Goal: Task Accomplishment & Management: Manage account settings

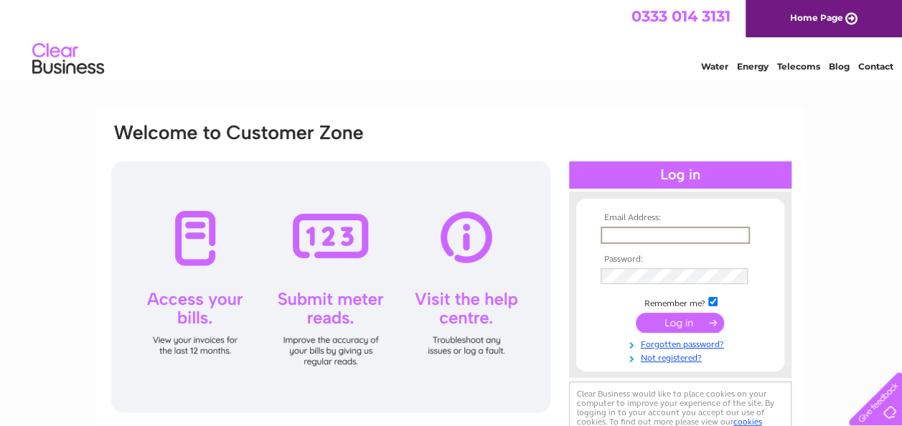
click at [622, 238] on input "text" at bounding box center [675, 235] width 149 height 17
type input "katrinakirwan@rocketmail.com"
click at [679, 324] on input "submit" at bounding box center [680, 324] width 88 height 20
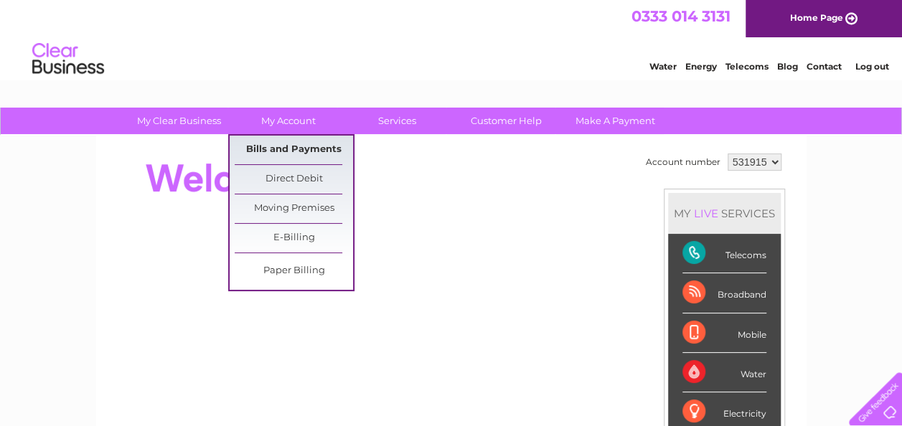
click at [326, 141] on link "Bills and Payments" at bounding box center [294, 150] width 118 height 29
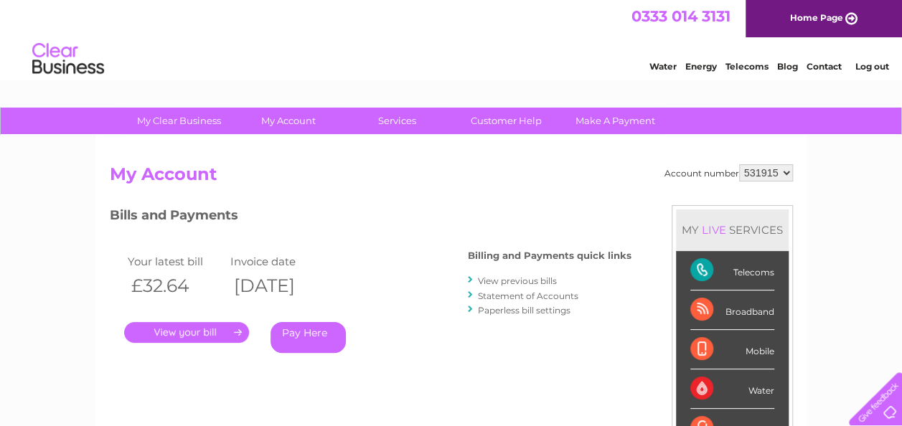
click at [507, 284] on link "View previous bills" at bounding box center [517, 281] width 79 height 11
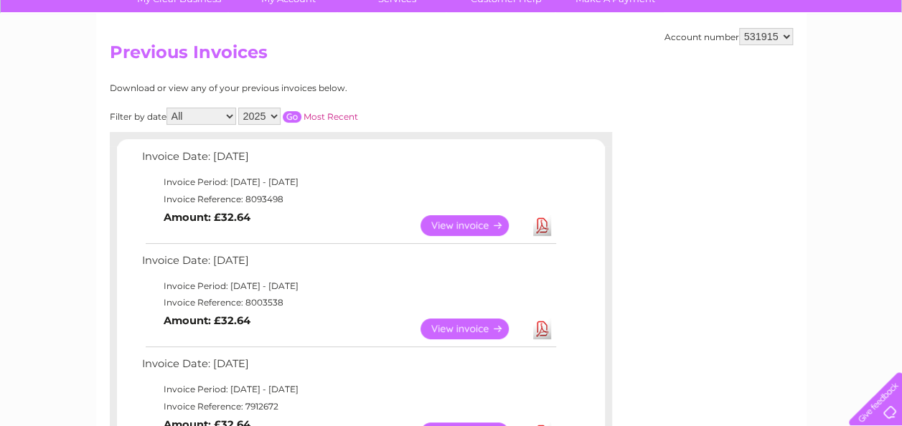
scroll to position [90, 0]
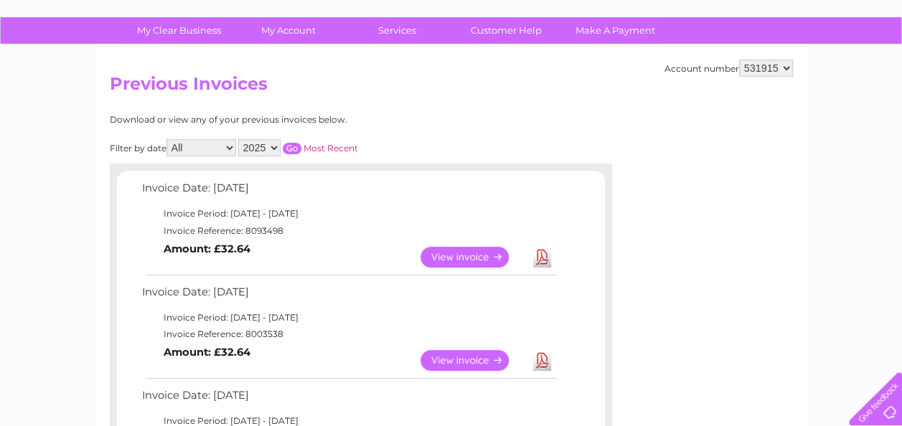
click at [275, 148] on select "2025 2024 2023 2022" at bounding box center [259, 147] width 42 height 17
select select "2024"
click at [239, 139] on select "2025 2024 2023 2022" at bounding box center [259, 147] width 42 height 17
click at [291, 146] on input "button" at bounding box center [292, 148] width 19 height 11
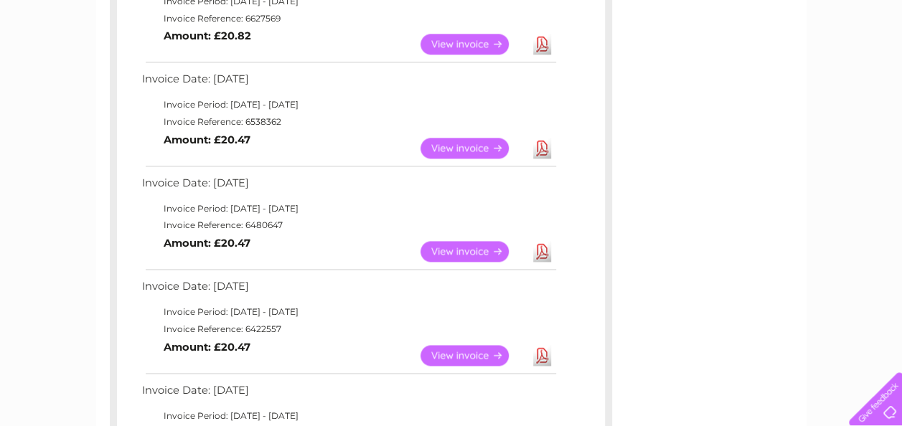
scroll to position [928, 0]
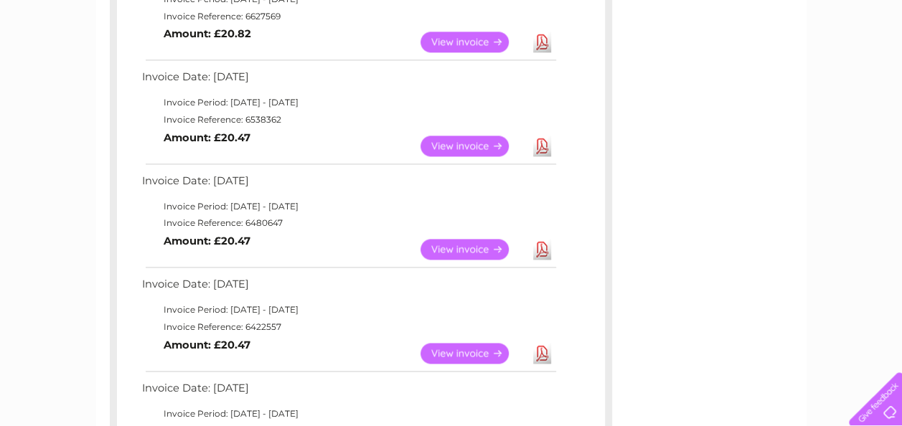
click at [498, 246] on link "View" at bounding box center [474, 249] width 106 height 21
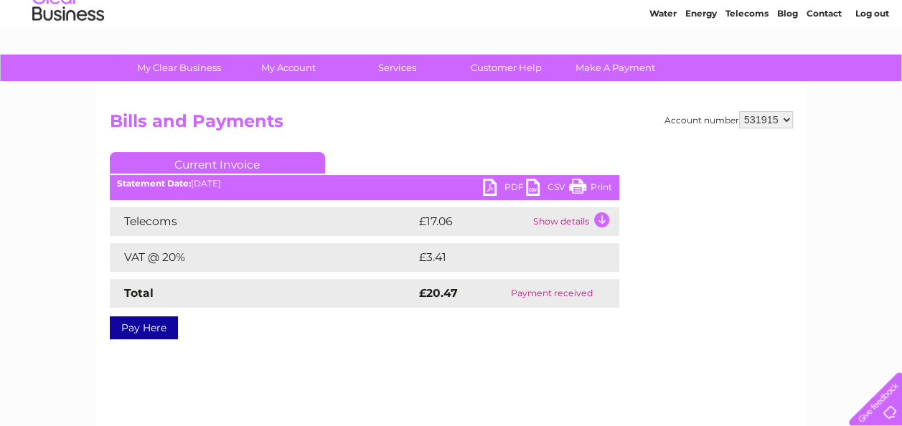
scroll to position [39, 0]
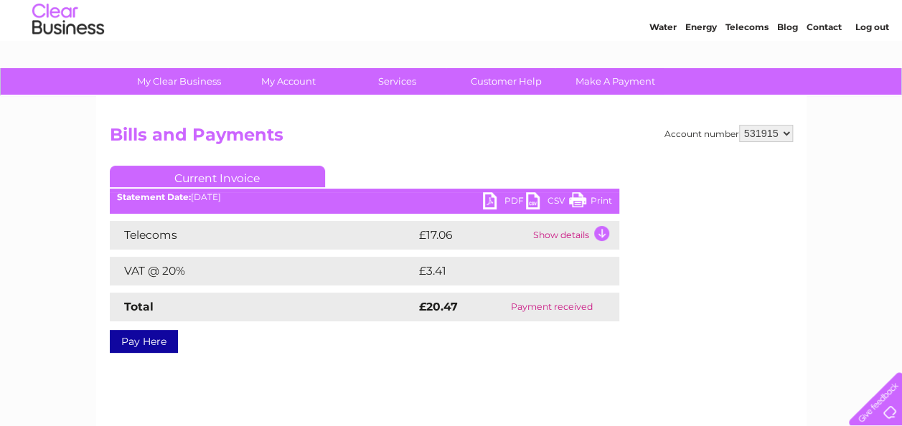
click at [606, 197] on link "Print" at bounding box center [590, 202] width 43 height 21
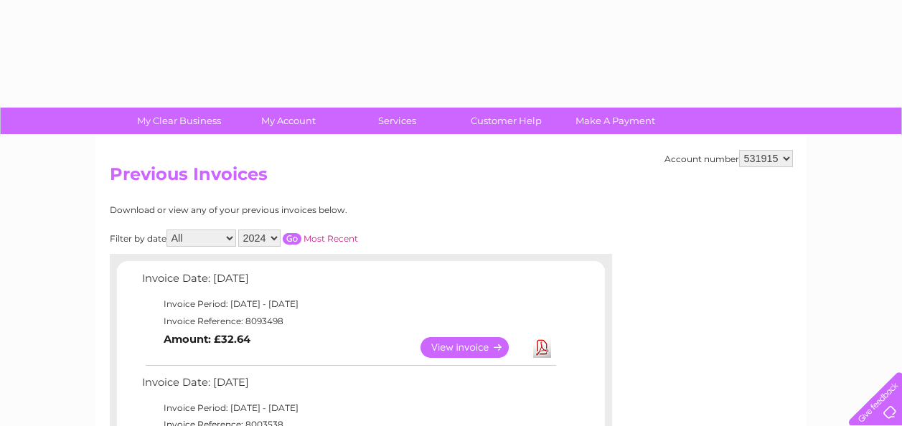
select select "2024"
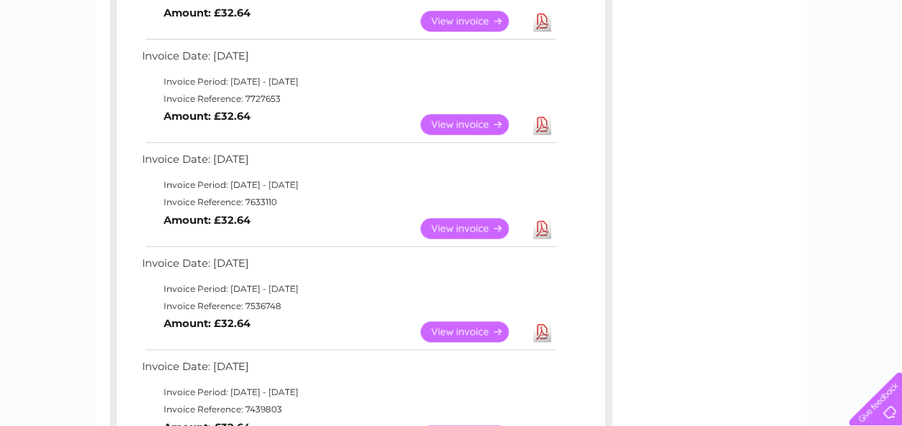
scroll to position [609, 0]
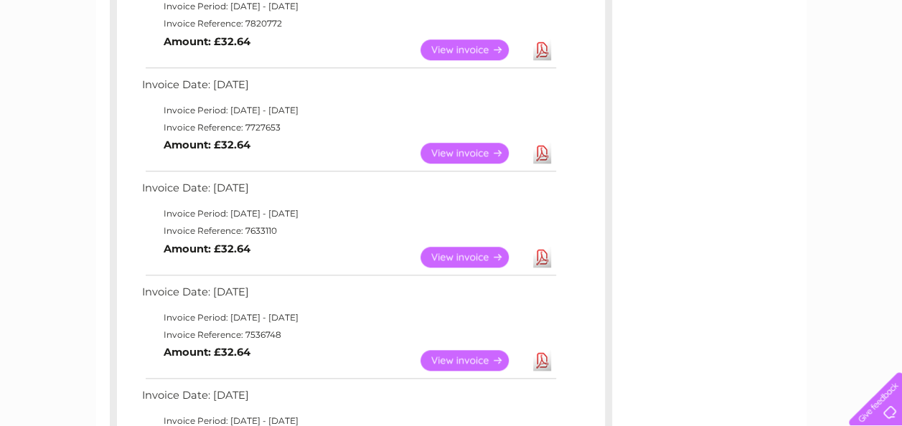
click at [467, 157] on link "View" at bounding box center [474, 153] width 106 height 21
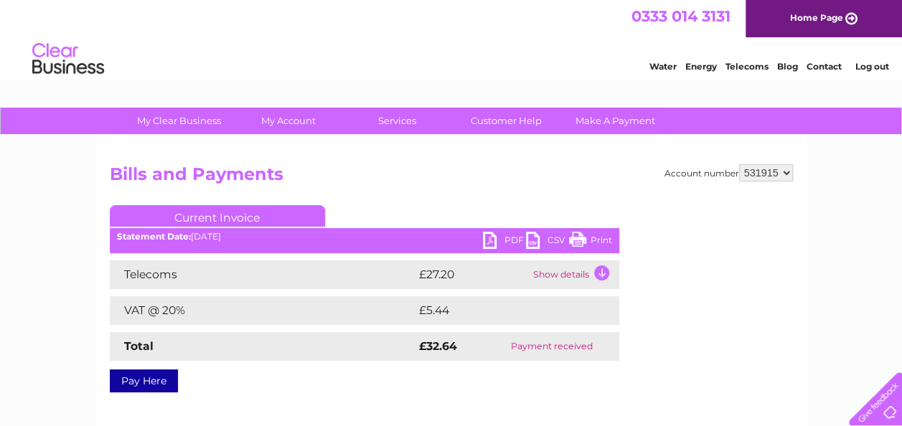
click at [596, 240] on link "Print" at bounding box center [590, 242] width 43 height 21
click at [490, 240] on link "PDF" at bounding box center [504, 242] width 43 height 21
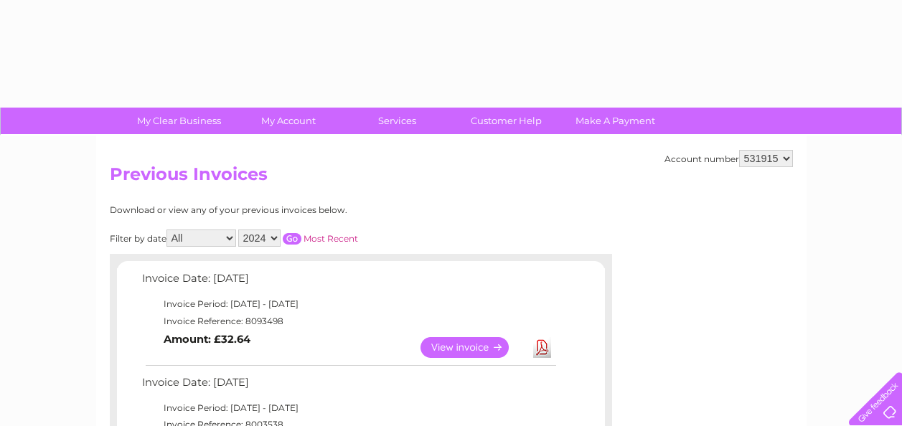
select select "2024"
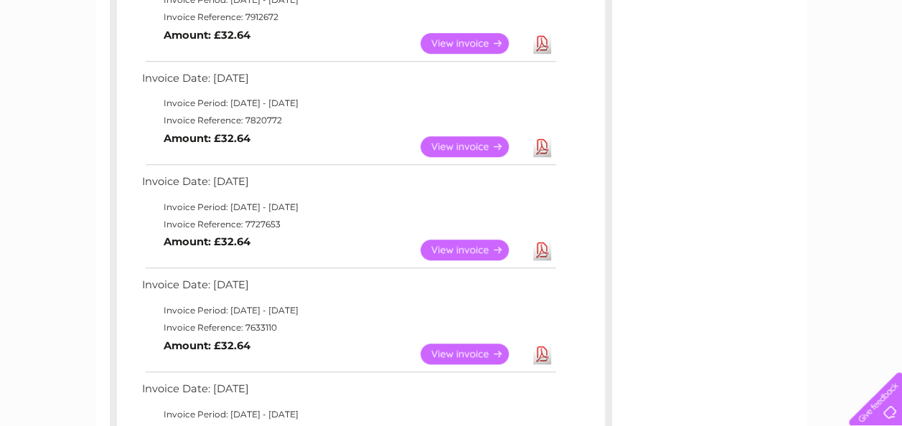
scroll to position [490, 0]
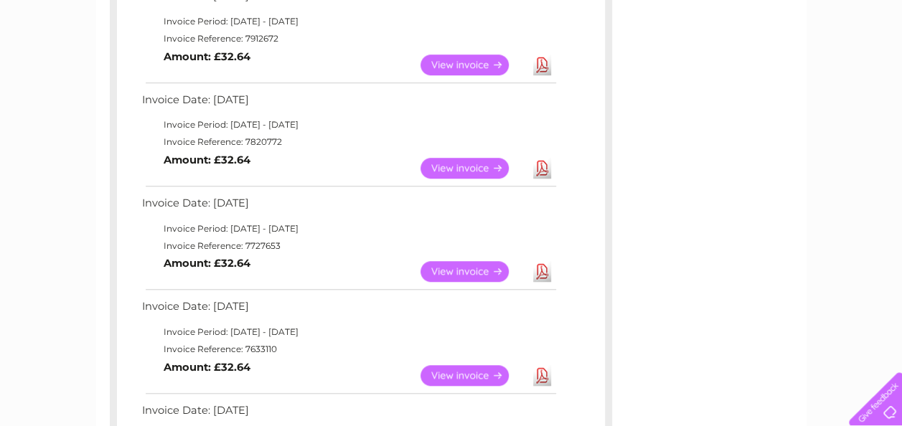
click at [481, 164] on link "View" at bounding box center [474, 168] width 106 height 21
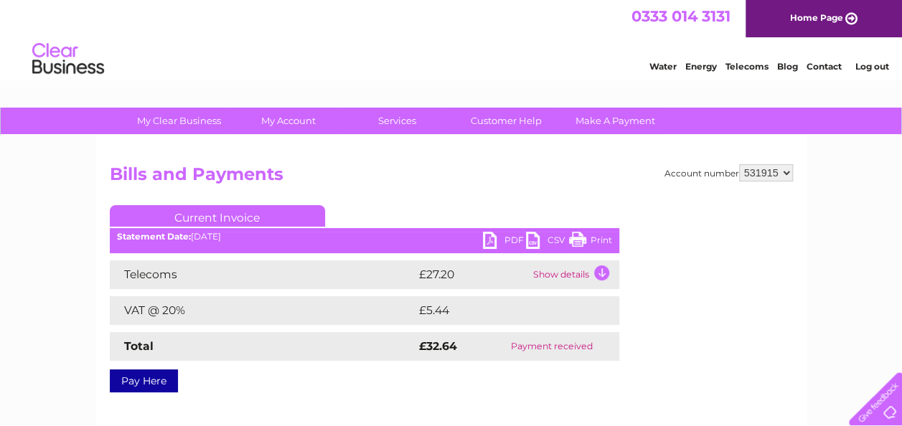
click at [492, 238] on link "PDF" at bounding box center [504, 242] width 43 height 21
click at [489, 246] on link "PDF" at bounding box center [504, 242] width 43 height 21
click at [497, 238] on link "PDF" at bounding box center [504, 242] width 43 height 21
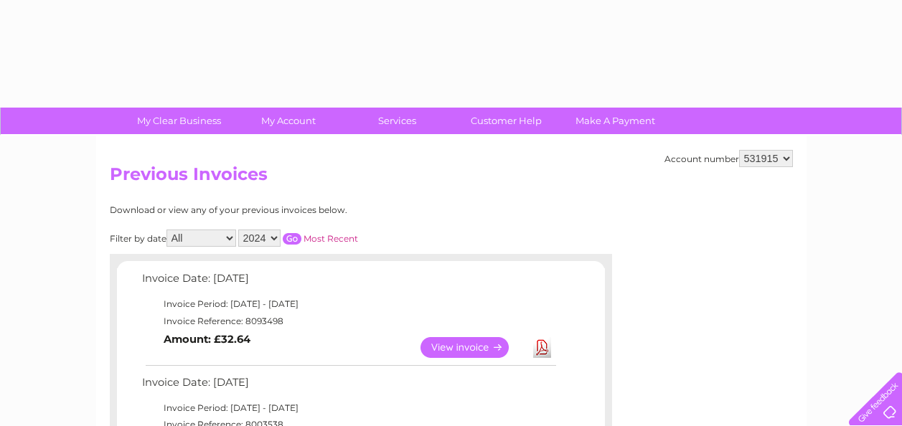
select select "2024"
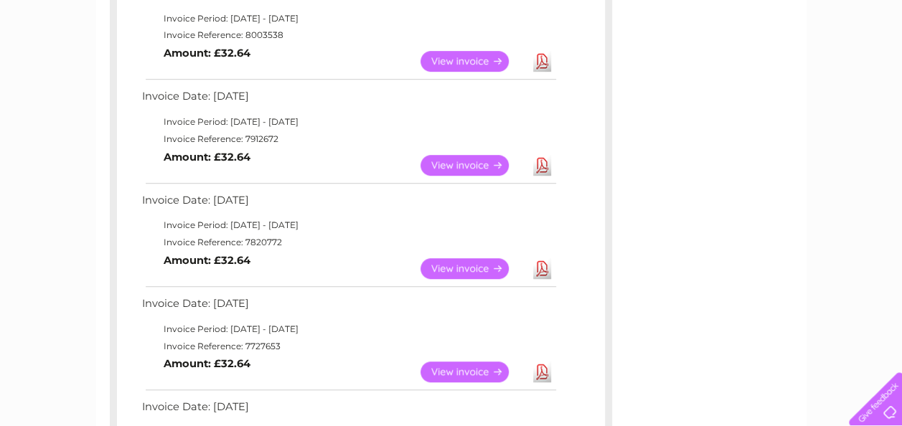
scroll to position [372, 0]
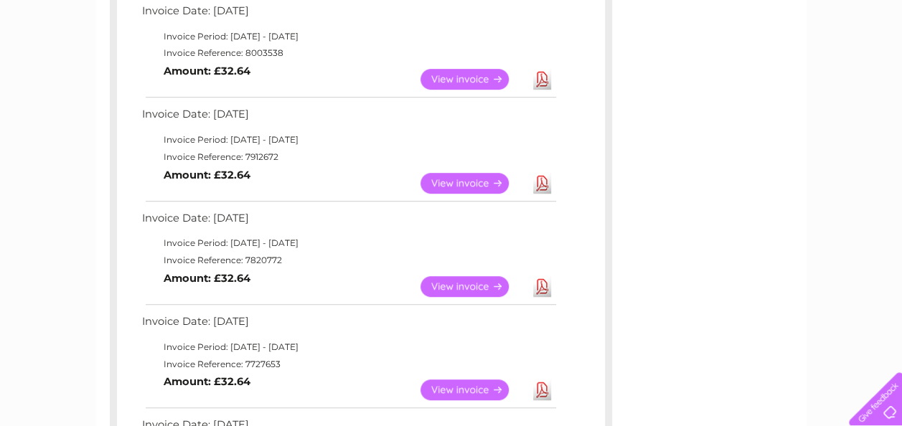
click at [464, 188] on link "View" at bounding box center [474, 183] width 106 height 21
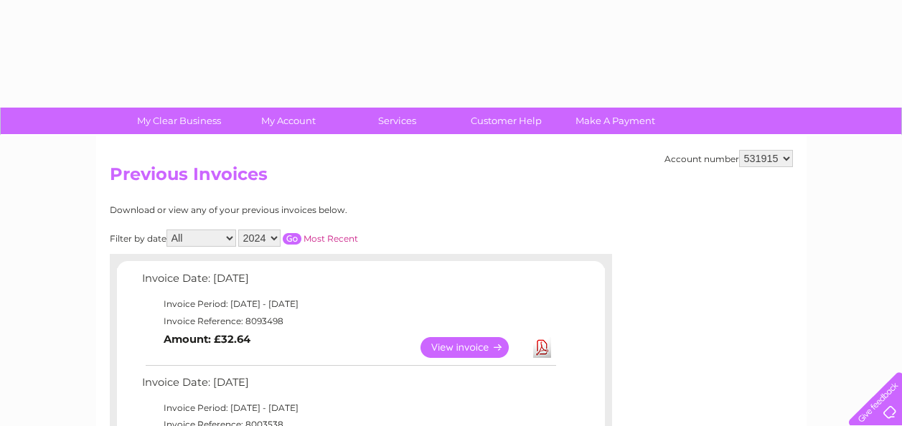
select select "2024"
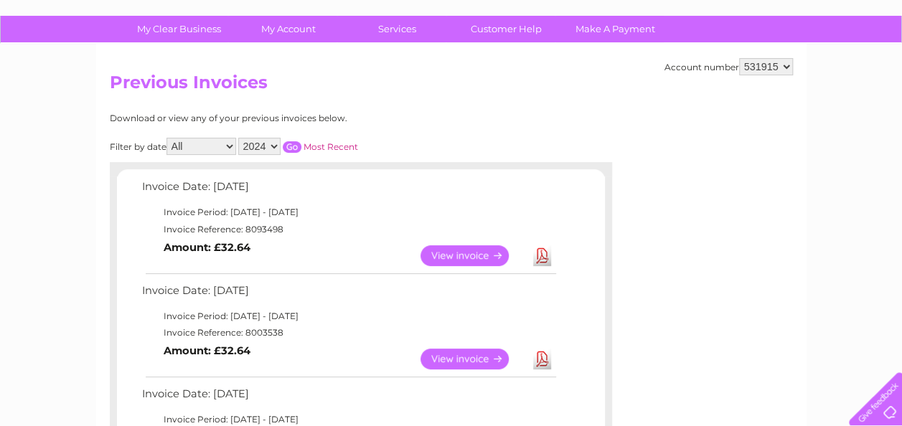
scroll to position [69, 0]
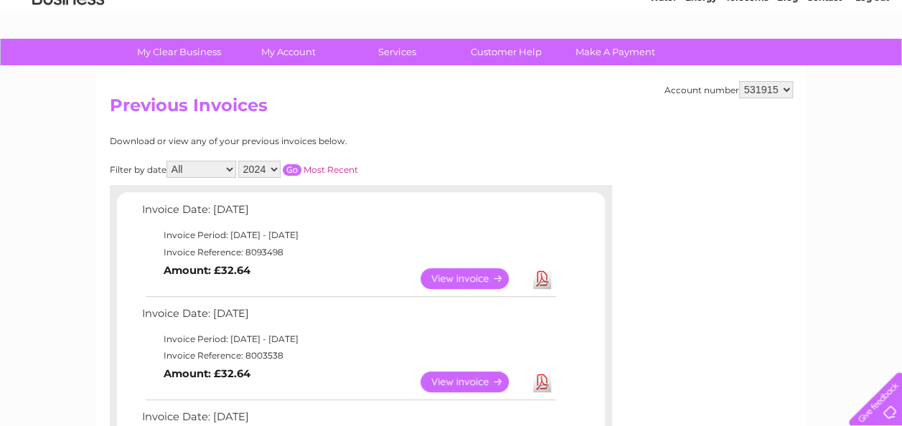
click at [287, 169] on input "button" at bounding box center [292, 169] width 19 height 11
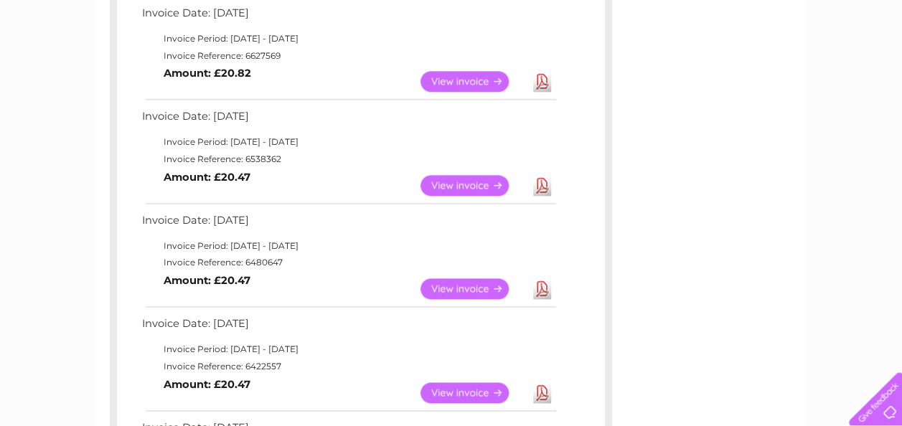
scroll to position [894, 0]
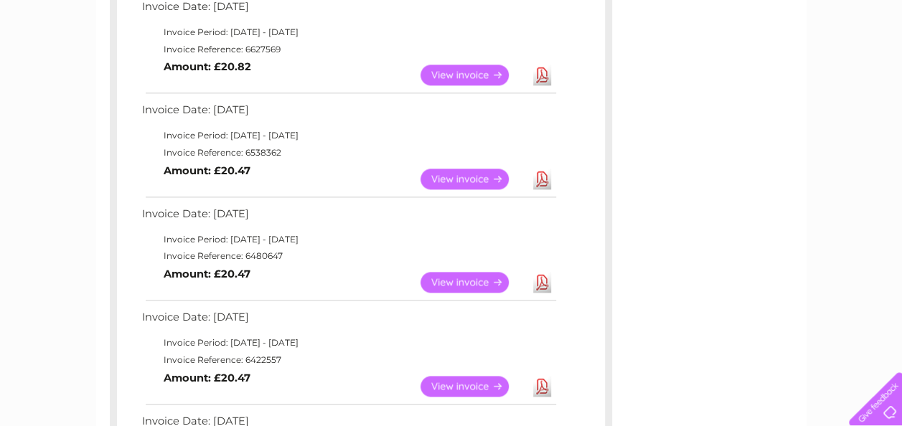
click at [452, 173] on link "View" at bounding box center [474, 179] width 106 height 21
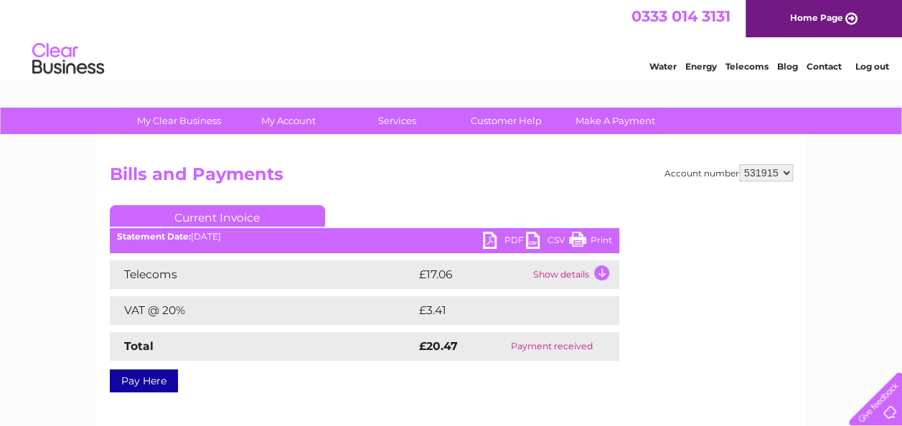
click at [486, 239] on link "PDF" at bounding box center [504, 242] width 43 height 21
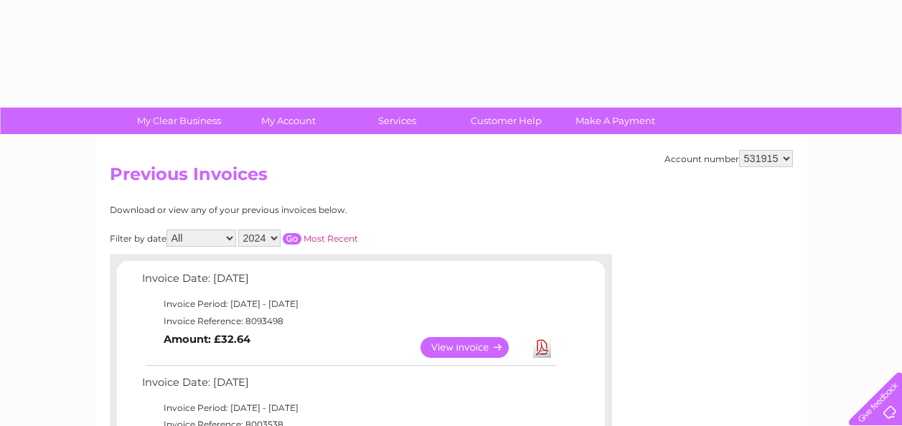
select select "2024"
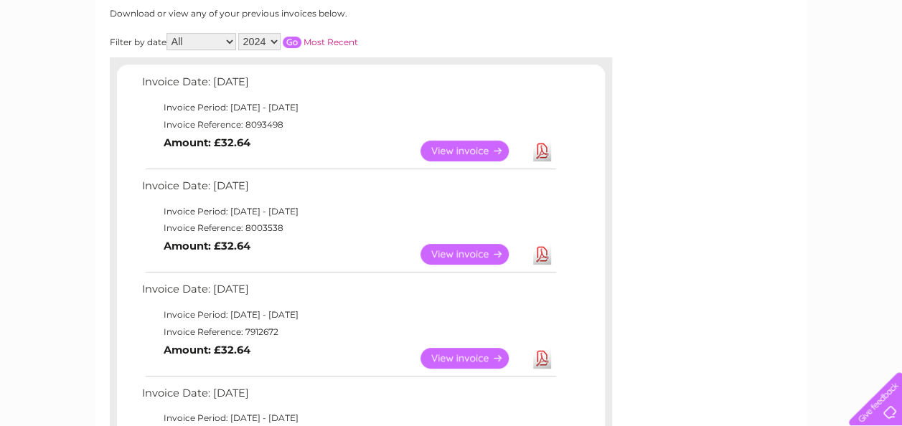
scroll to position [199, 0]
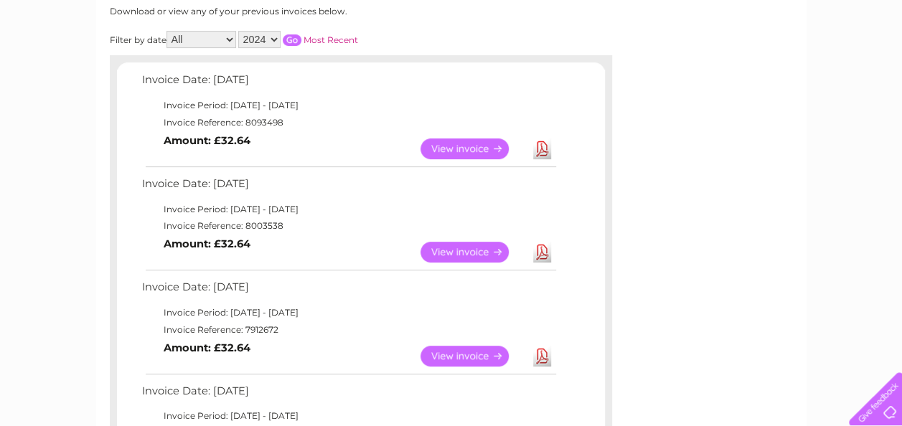
click at [289, 40] on input "button" at bounding box center [292, 39] width 19 height 11
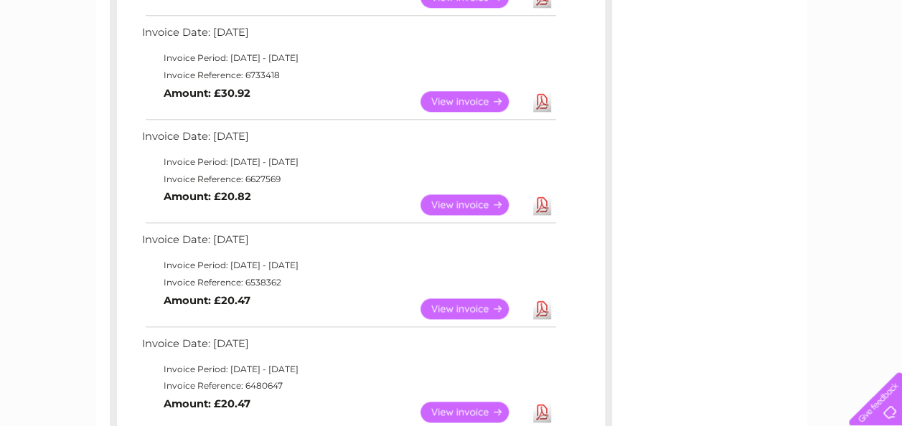
scroll to position [771, 0]
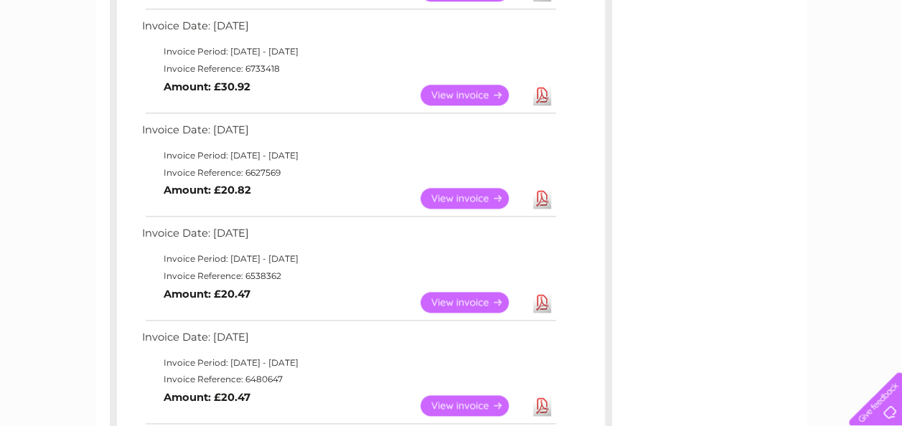
click at [451, 202] on link "View" at bounding box center [474, 198] width 106 height 21
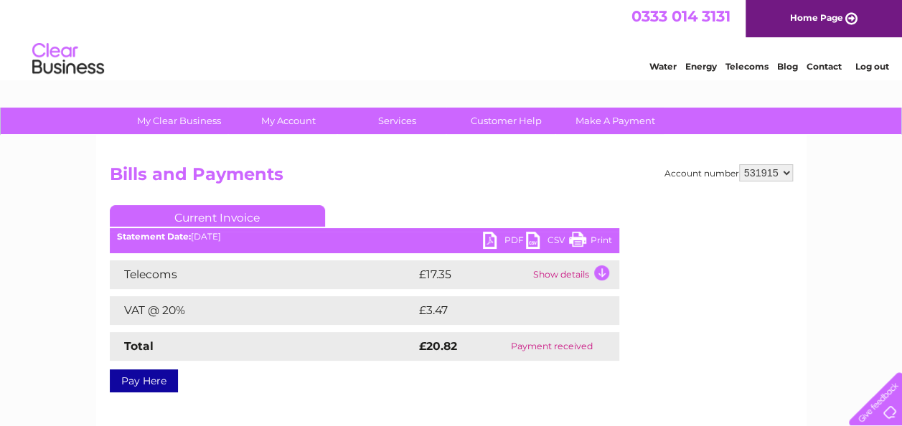
click at [492, 244] on link "PDF" at bounding box center [504, 242] width 43 height 21
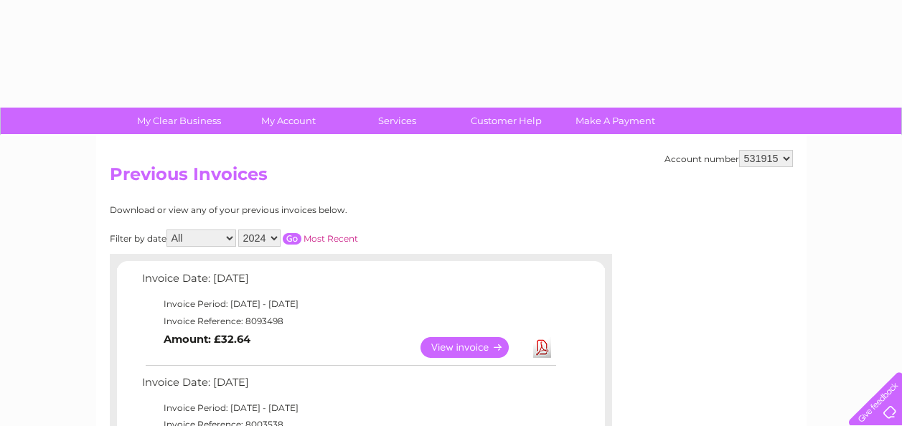
select select "2024"
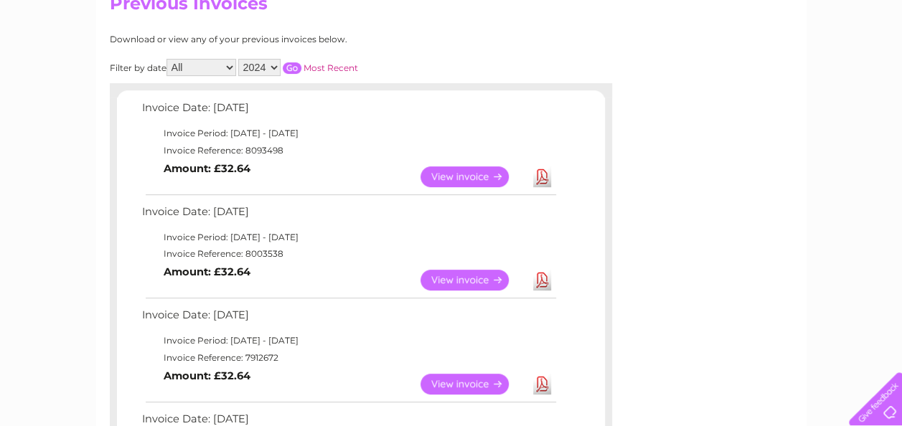
scroll to position [138, 0]
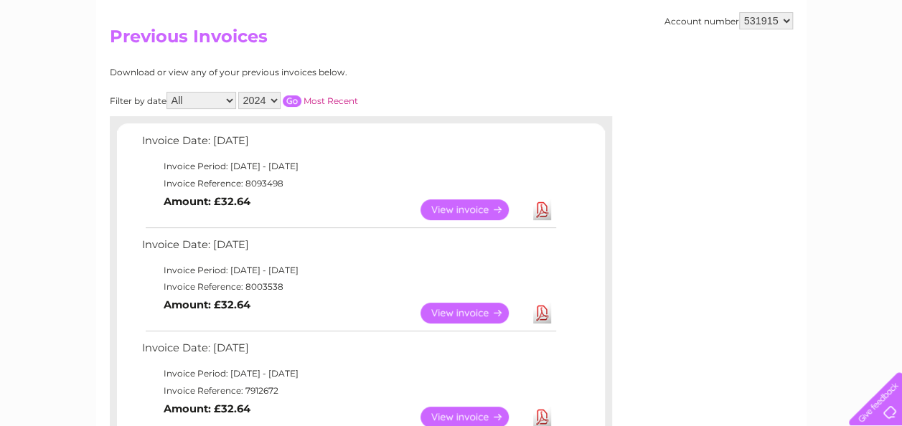
click at [298, 103] on input "button" at bounding box center [292, 100] width 19 height 11
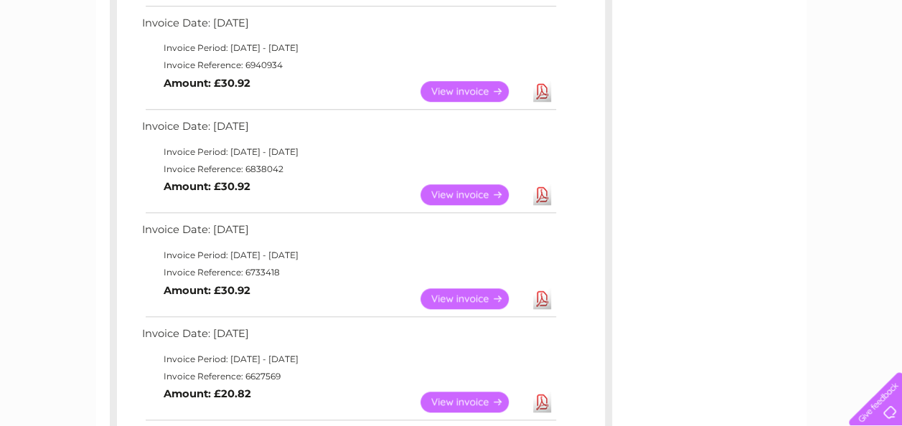
scroll to position [585, 0]
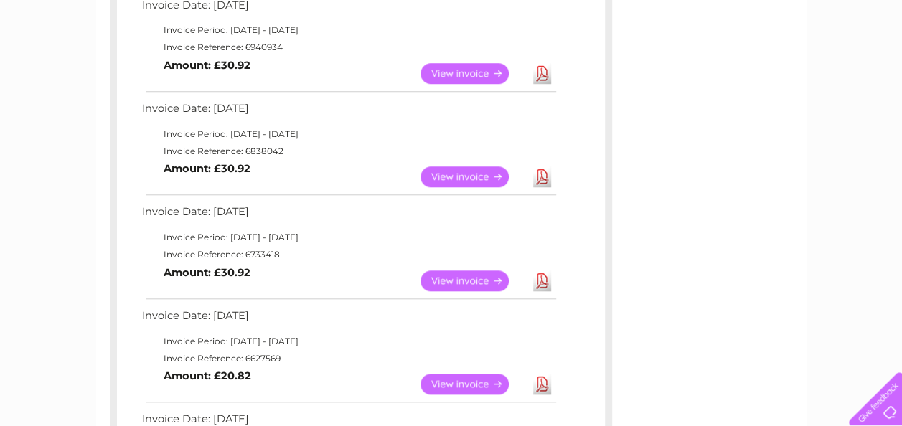
click at [472, 274] on link "View" at bounding box center [474, 281] width 106 height 21
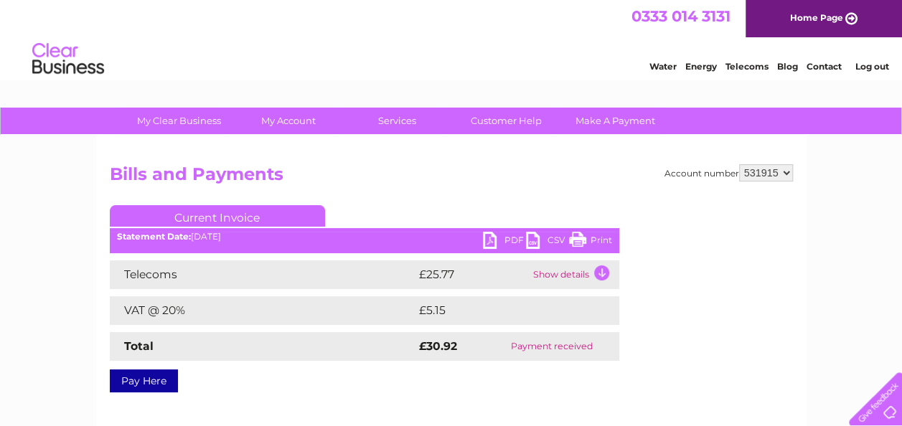
click at [505, 237] on link "PDF" at bounding box center [504, 242] width 43 height 21
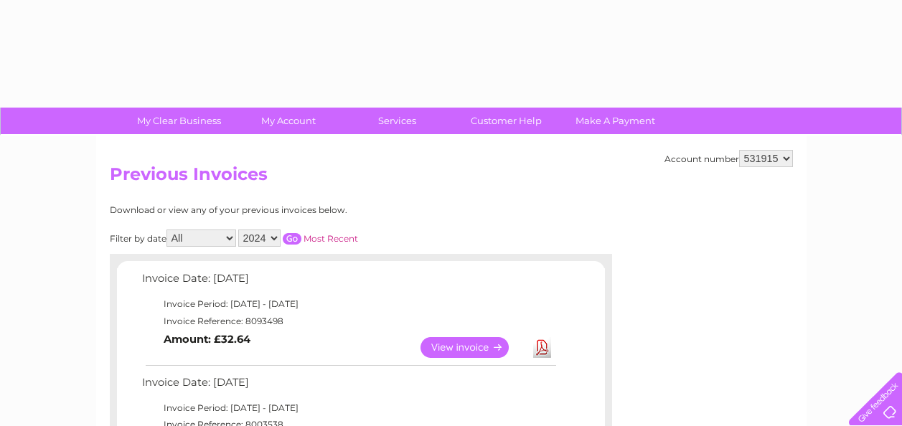
select select "2024"
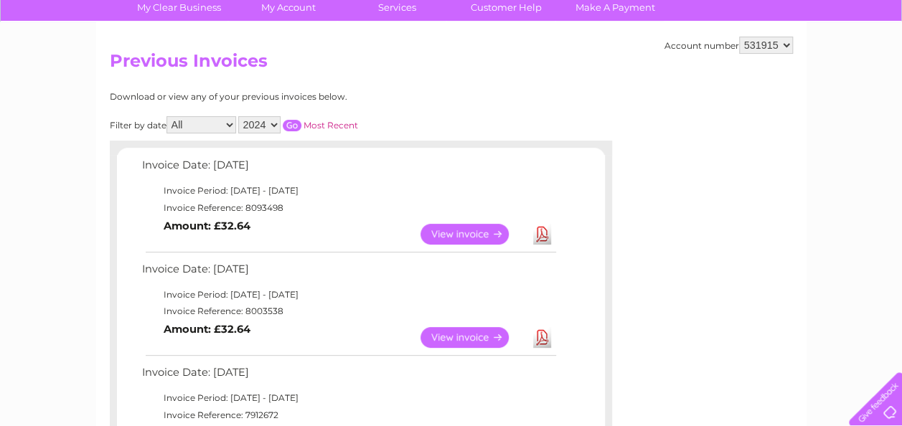
scroll to position [118, 0]
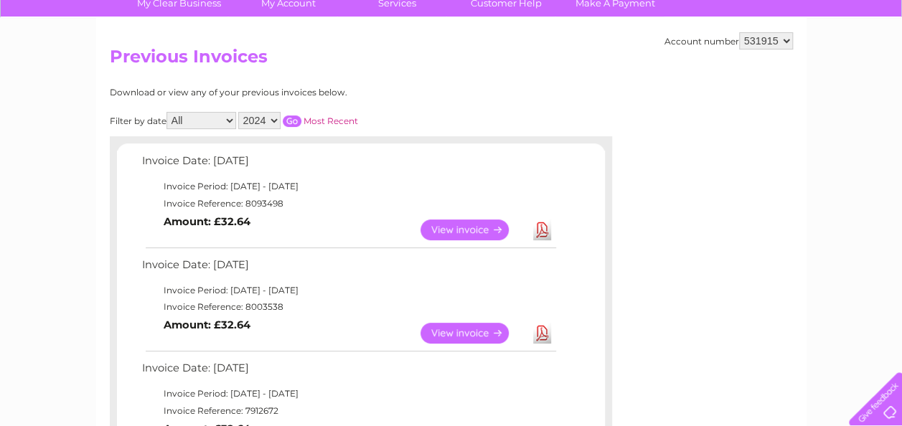
click at [296, 123] on input "button" at bounding box center [292, 121] width 19 height 11
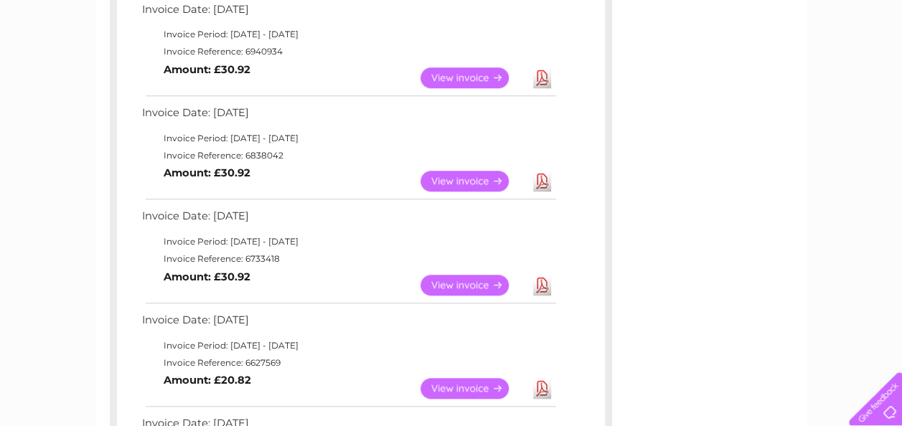
scroll to position [590, 0]
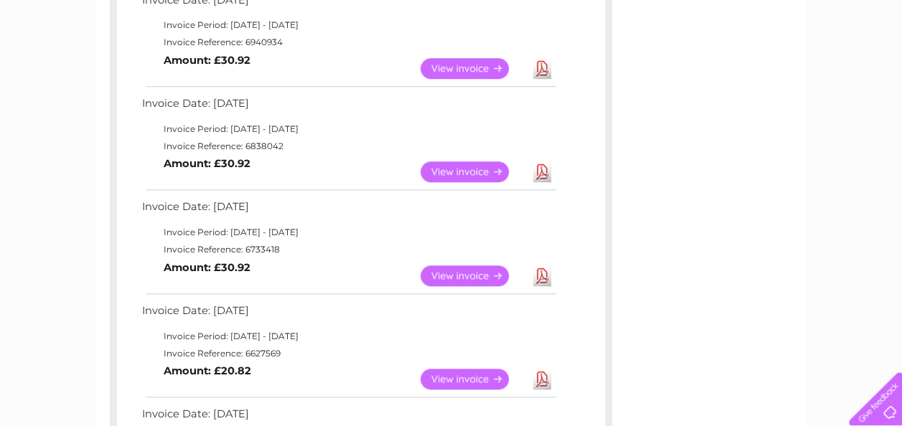
click at [477, 171] on link "View" at bounding box center [474, 172] width 106 height 21
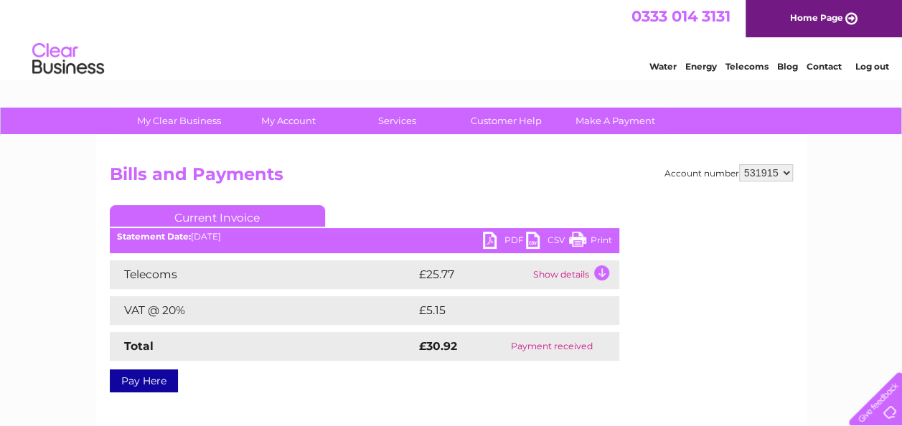
click at [492, 238] on link "PDF" at bounding box center [504, 242] width 43 height 21
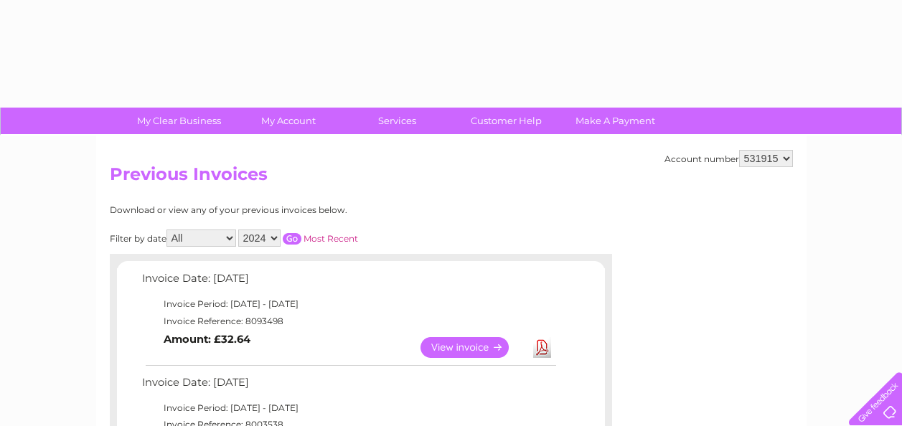
select select "2024"
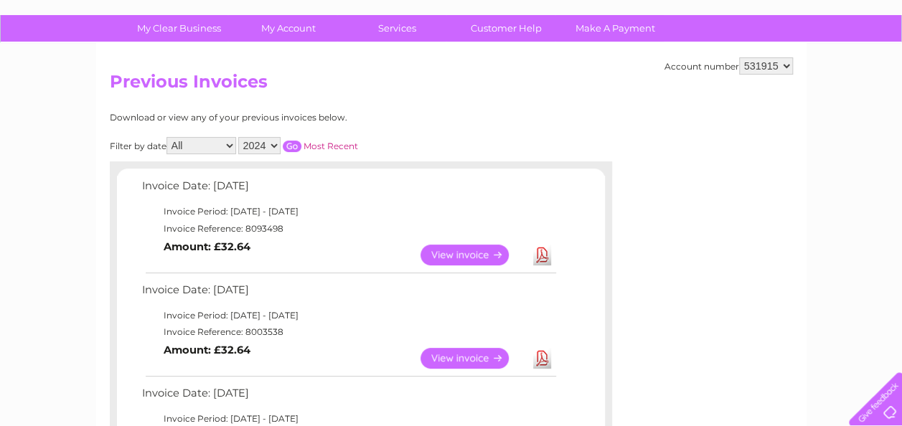
scroll to position [90, 0]
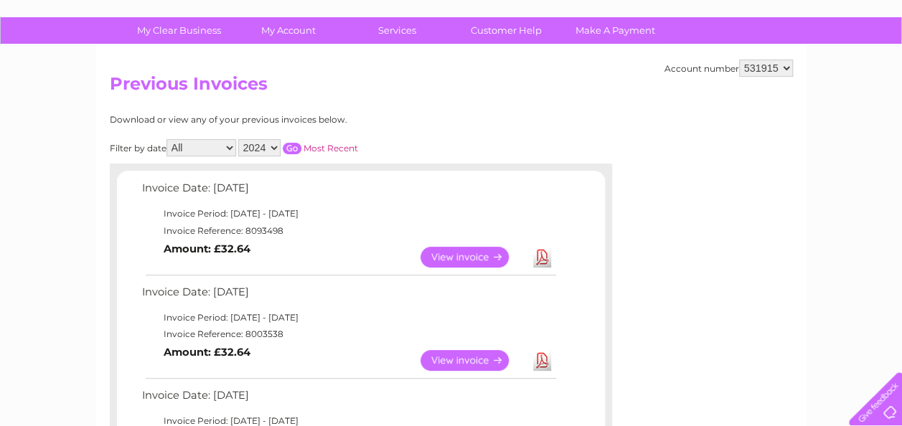
click at [288, 146] on input "button" at bounding box center [292, 148] width 19 height 11
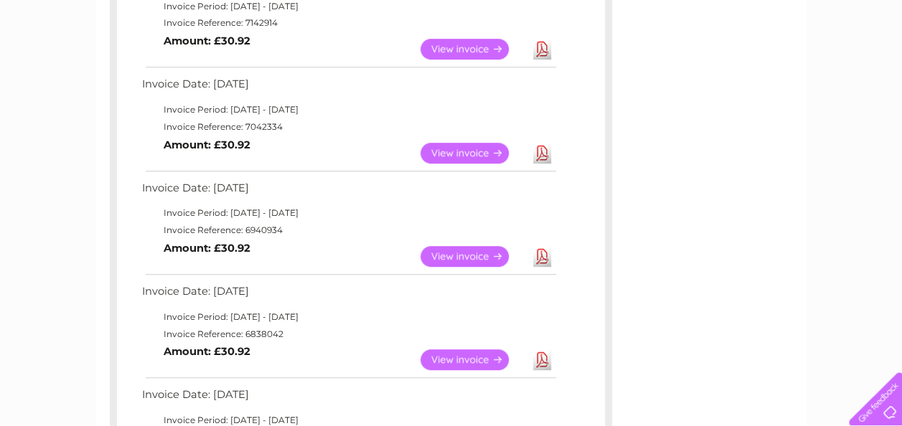
scroll to position [415, 0]
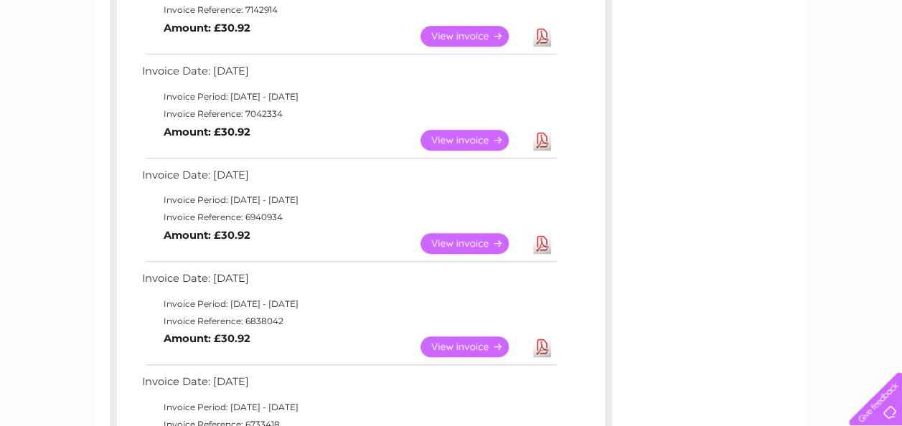
click at [480, 246] on link "View" at bounding box center [474, 243] width 106 height 21
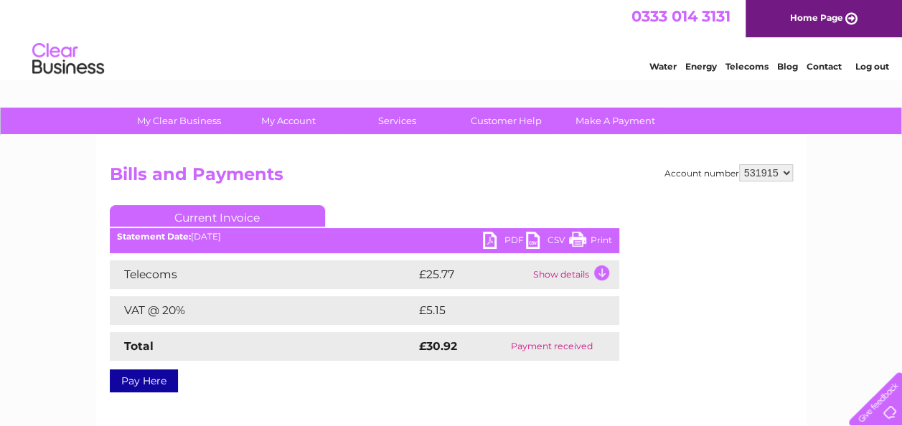
click at [494, 238] on link "PDF" at bounding box center [504, 242] width 43 height 21
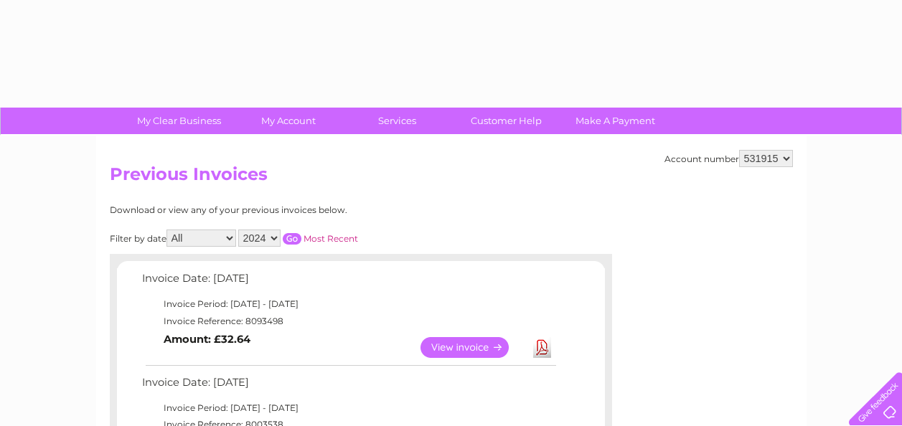
select select "2024"
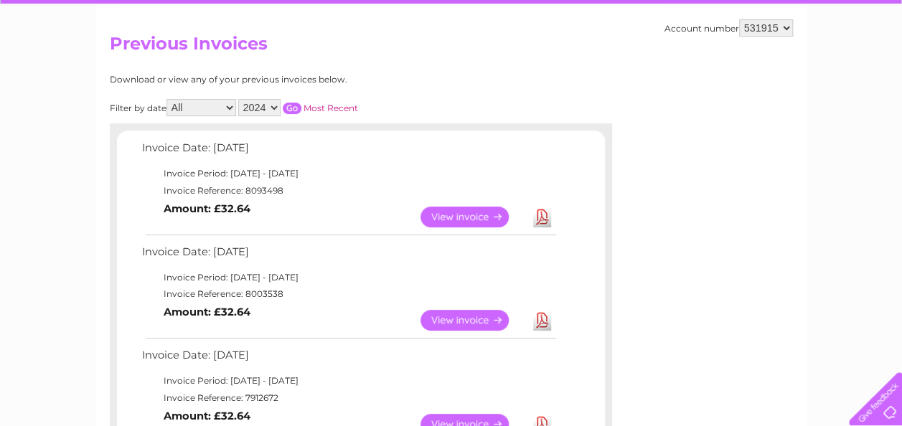
scroll to position [121, 0]
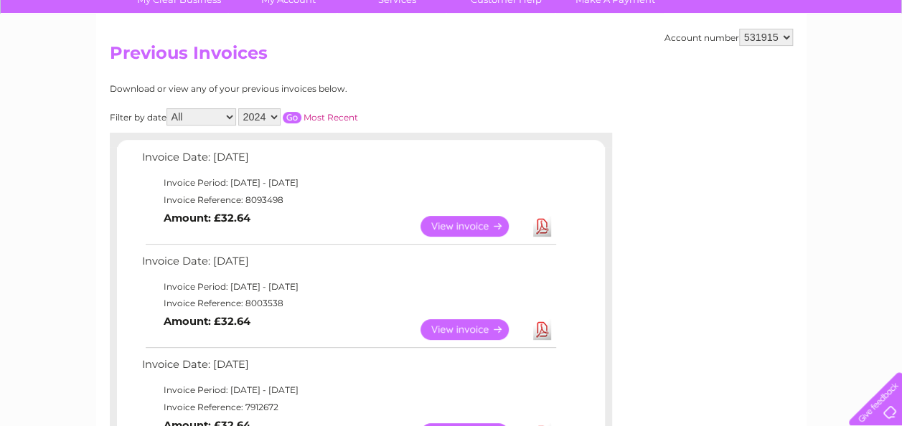
click at [295, 112] on input "button" at bounding box center [292, 117] width 19 height 11
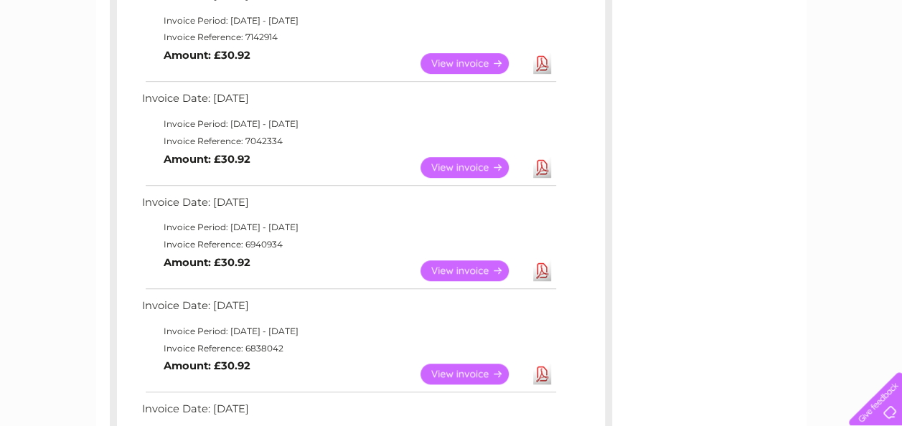
scroll to position [390, 0]
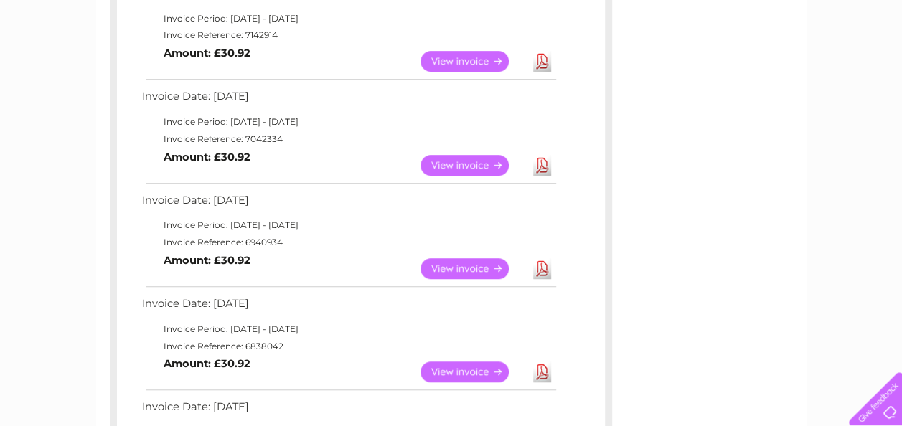
click at [456, 275] on link "View" at bounding box center [474, 268] width 106 height 21
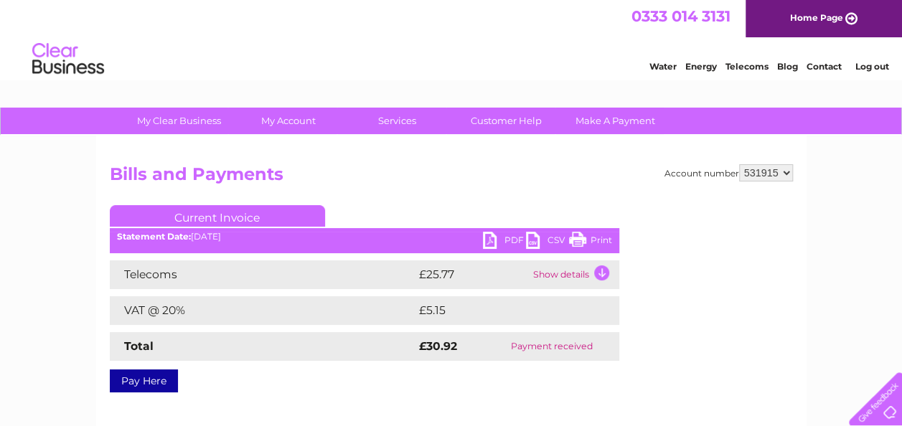
click at [492, 240] on link "PDF" at bounding box center [504, 242] width 43 height 21
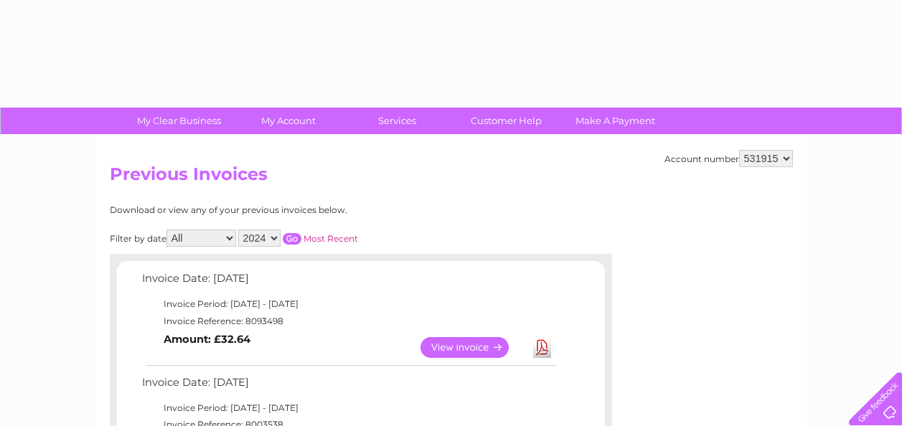
select select "2024"
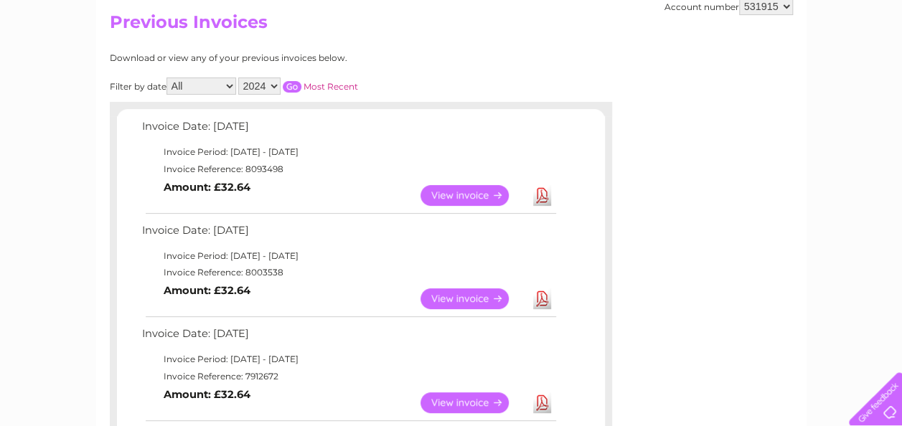
scroll to position [122, 0]
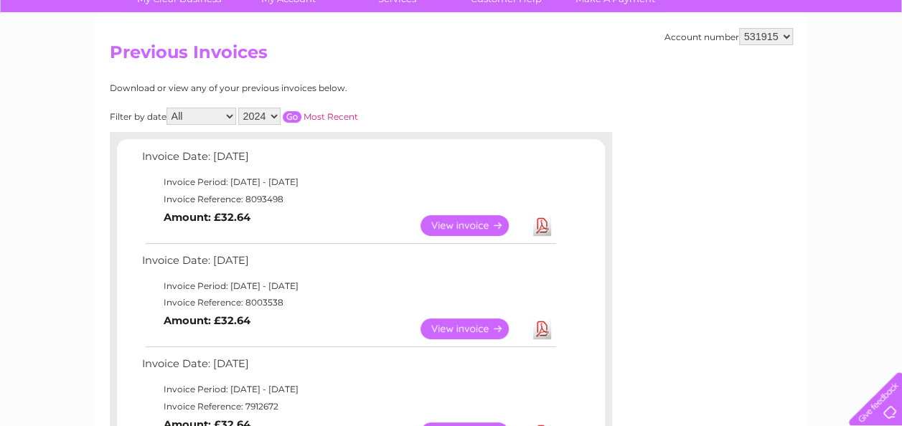
click at [290, 109] on div "Filter by date All January February March April May June July August September …" at bounding box center [298, 116] width 377 height 17
click at [289, 113] on input "button" at bounding box center [292, 116] width 19 height 11
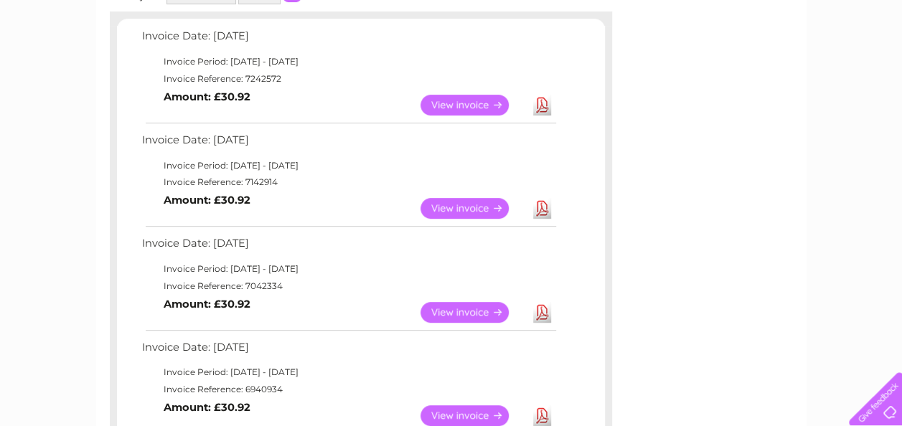
scroll to position [246, 0]
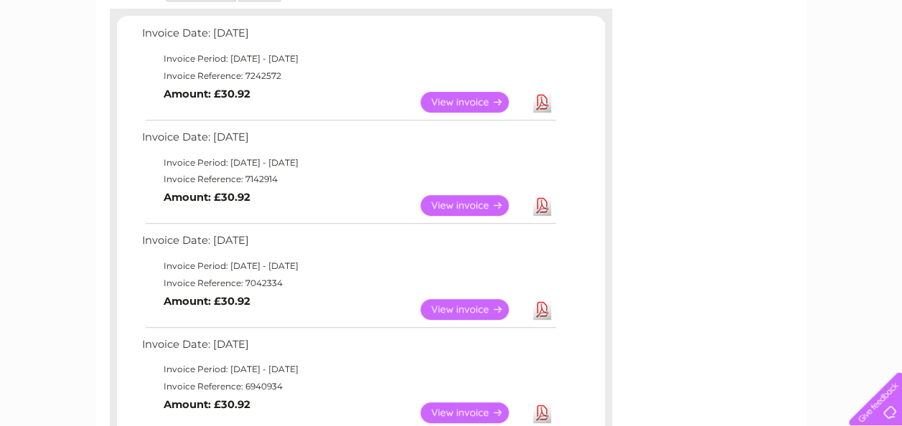
click at [467, 306] on link "View" at bounding box center [474, 309] width 106 height 21
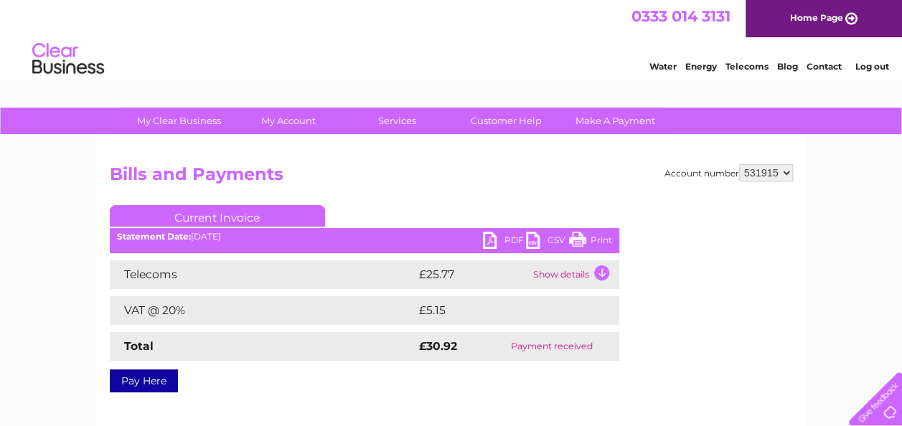
click at [489, 240] on link "PDF" at bounding box center [504, 242] width 43 height 21
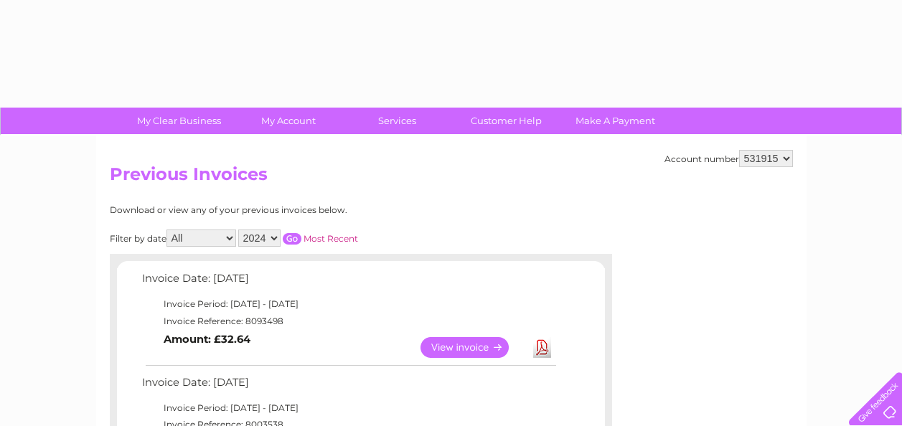
select select "2024"
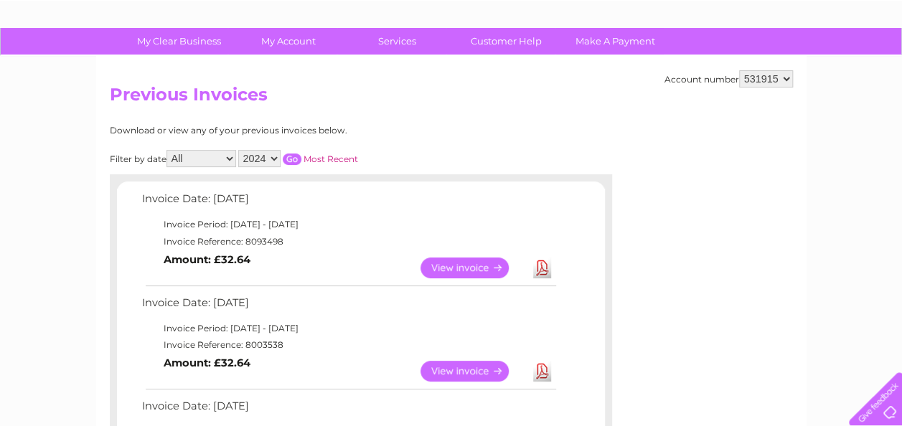
scroll to position [60, 0]
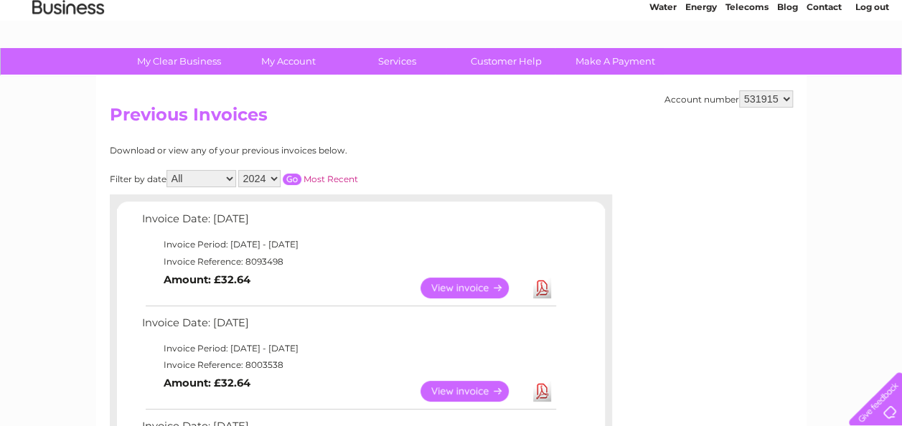
click at [291, 174] on input "button" at bounding box center [292, 179] width 19 height 11
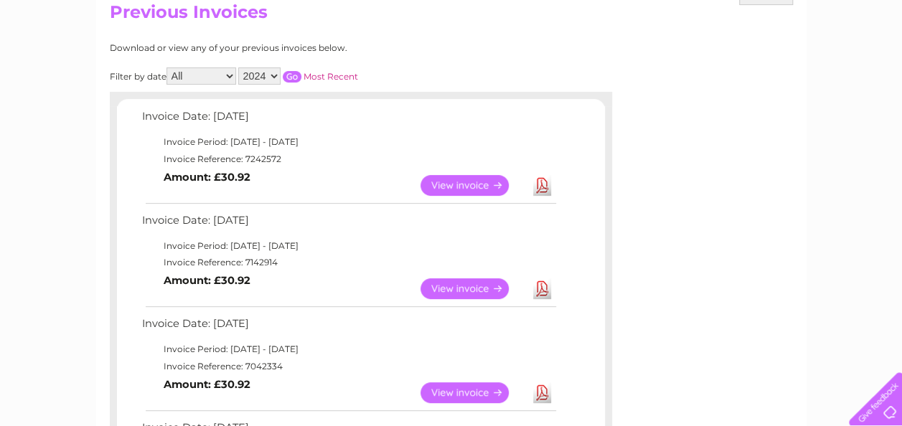
scroll to position [169, 0]
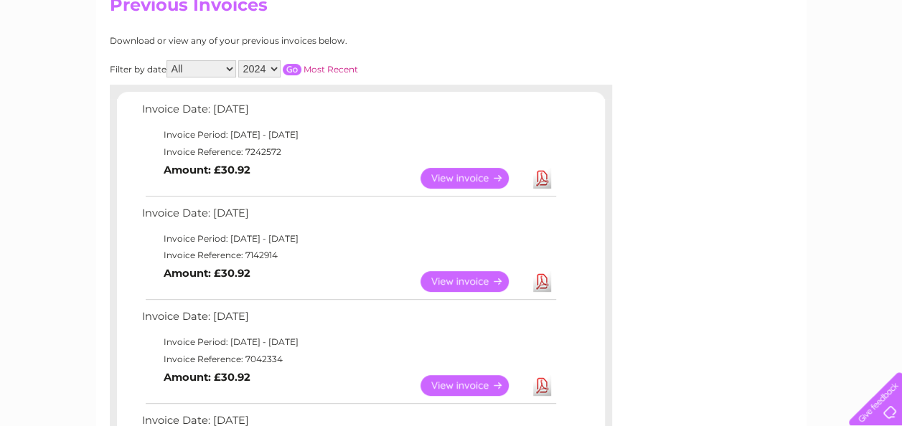
click at [452, 276] on link "View" at bounding box center [474, 281] width 106 height 21
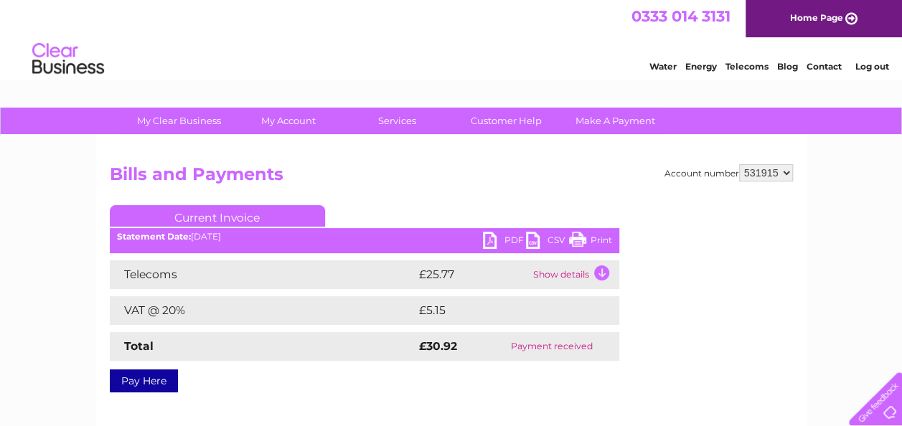
click at [498, 236] on link "PDF" at bounding box center [504, 242] width 43 height 21
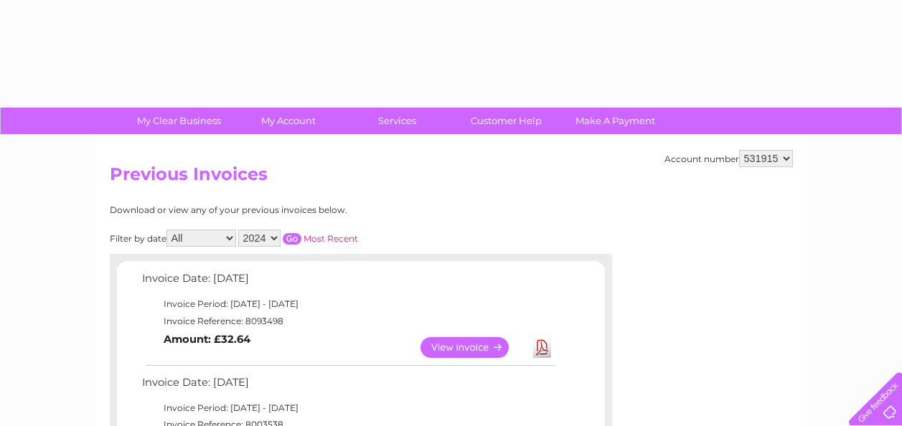
select select "2024"
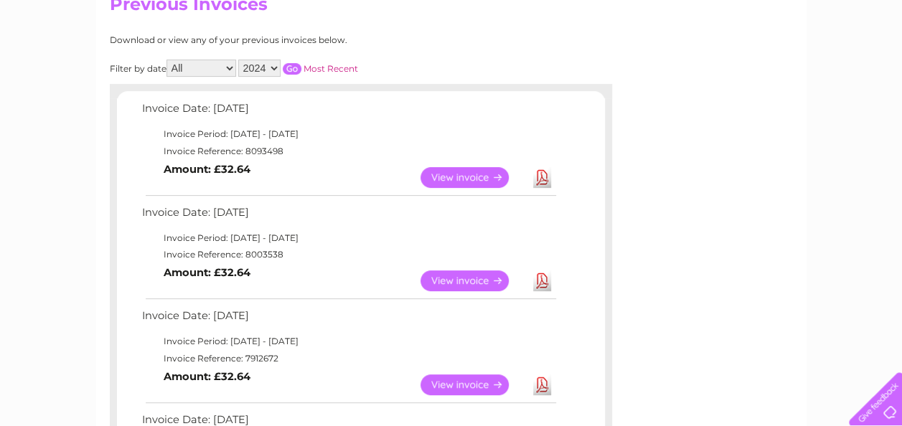
click at [285, 67] on input "button" at bounding box center [292, 68] width 19 height 11
click at [463, 177] on link "View" at bounding box center [474, 177] width 106 height 21
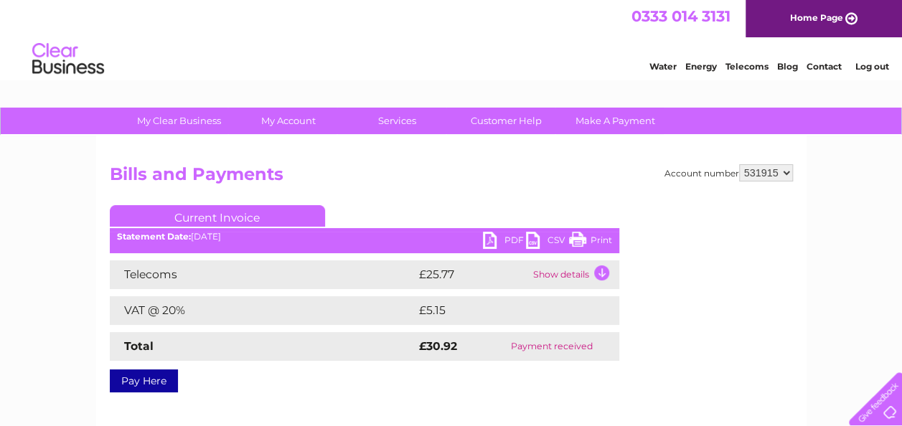
click at [492, 243] on link "PDF" at bounding box center [504, 242] width 43 height 21
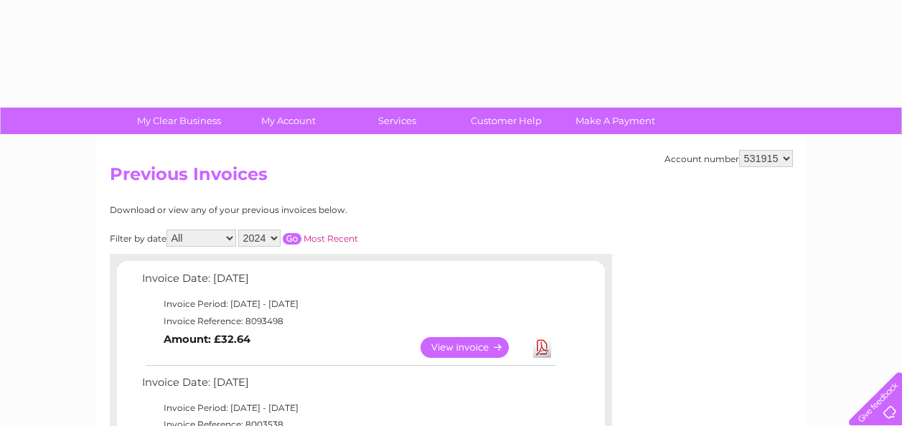
select select "2024"
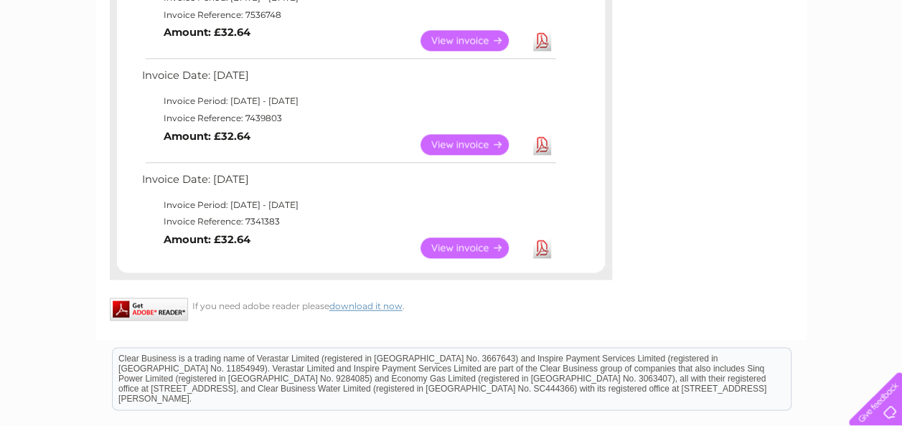
scroll to position [944, 0]
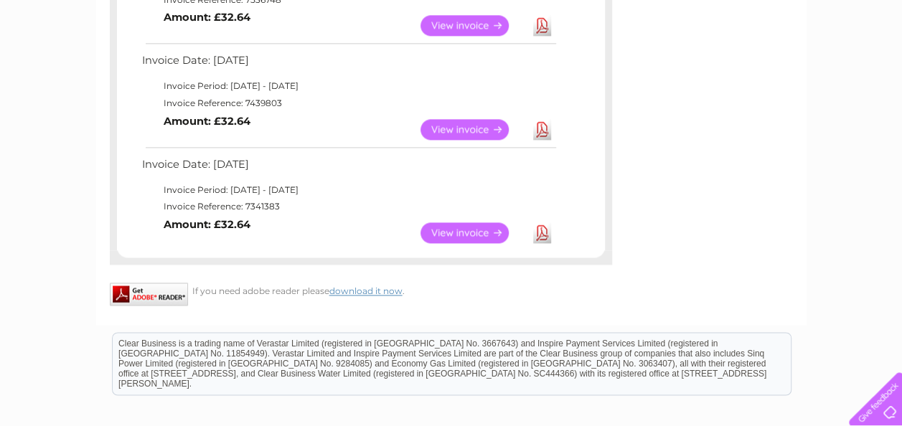
click at [482, 230] on link "View" at bounding box center [474, 233] width 106 height 21
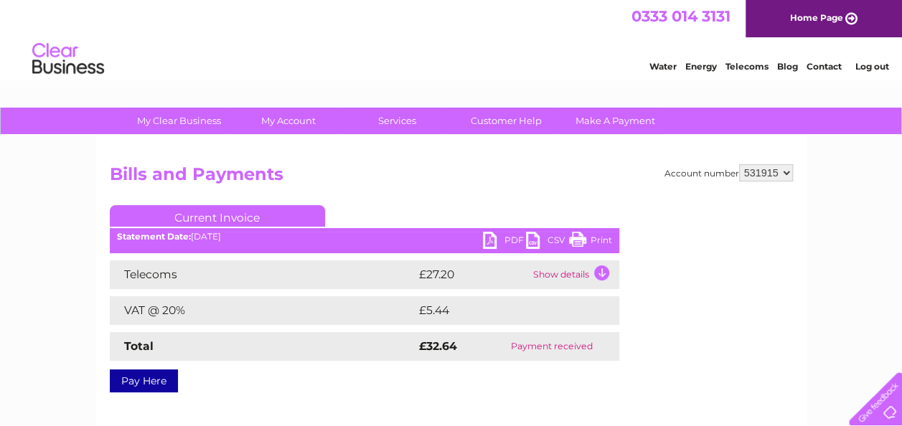
click at [489, 238] on link "PDF" at bounding box center [504, 242] width 43 height 21
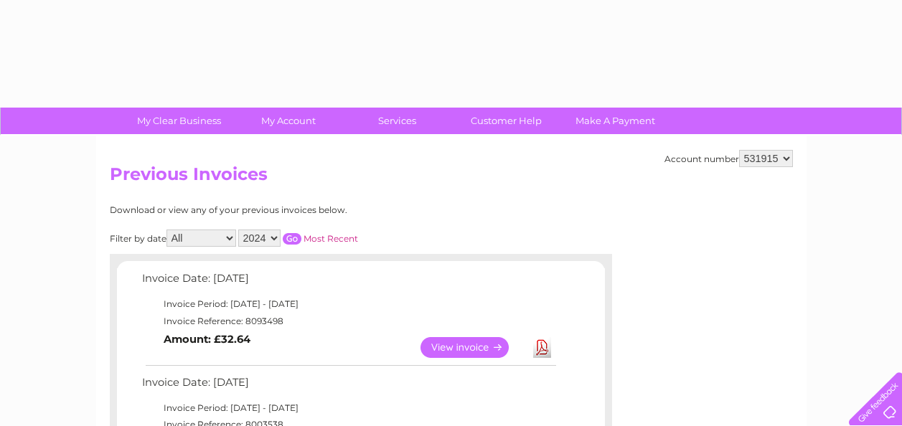
select select "2024"
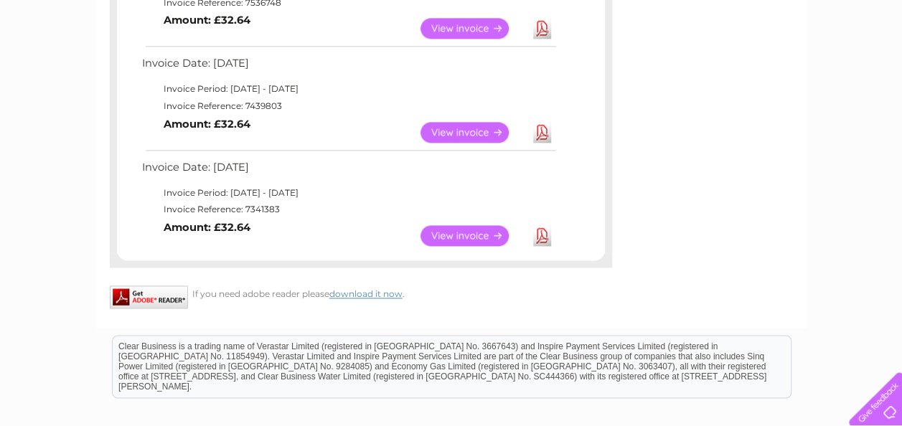
click at [465, 123] on link "View" at bounding box center [474, 132] width 106 height 21
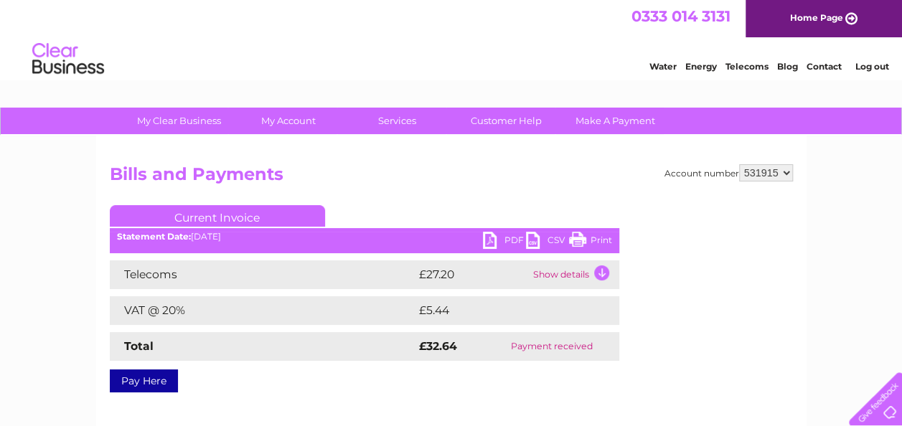
click at [497, 245] on link "PDF" at bounding box center [504, 242] width 43 height 21
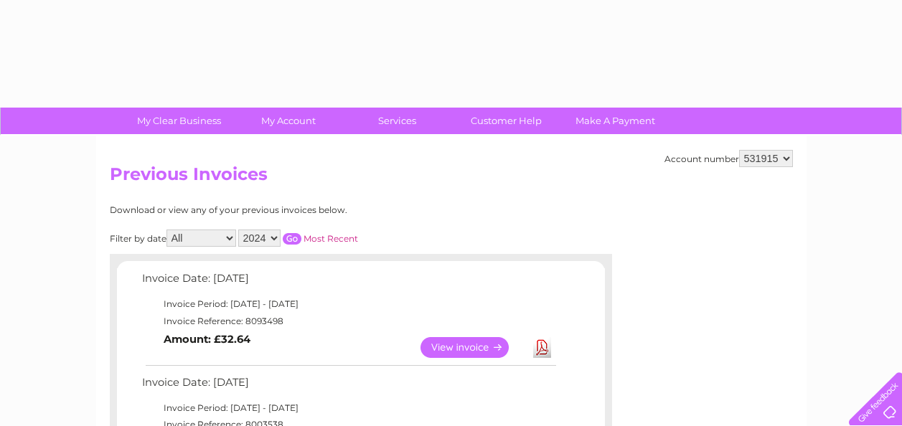
select select "2024"
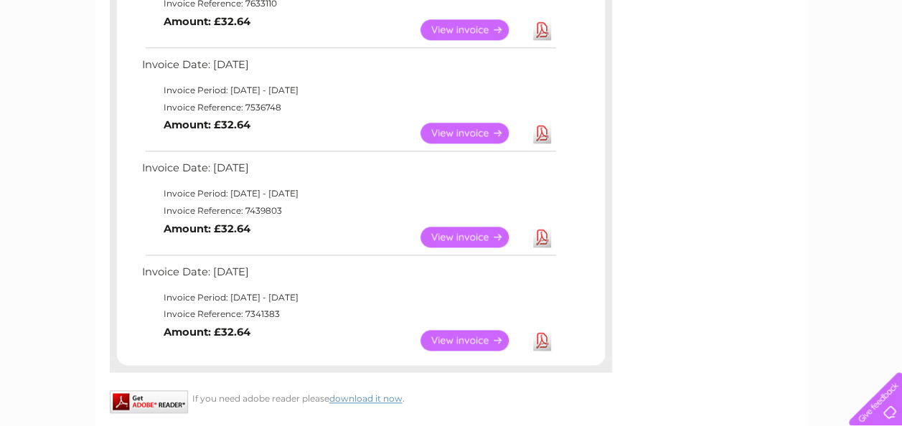
scroll to position [823, 0]
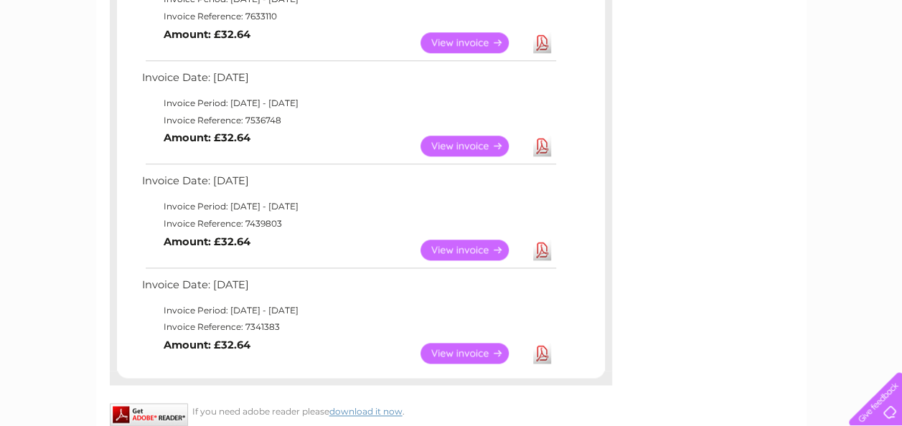
click at [452, 147] on link "View" at bounding box center [474, 146] width 106 height 21
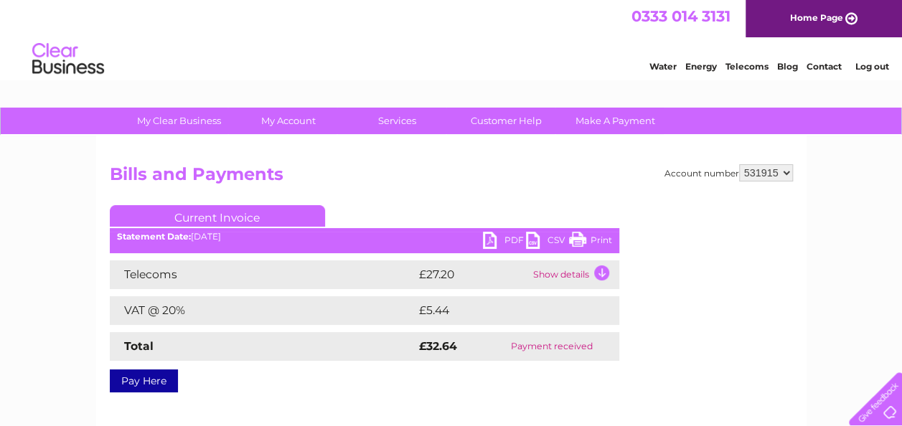
click at [492, 241] on link "PDF" at bounding box center [504, 242] width 43 height 21
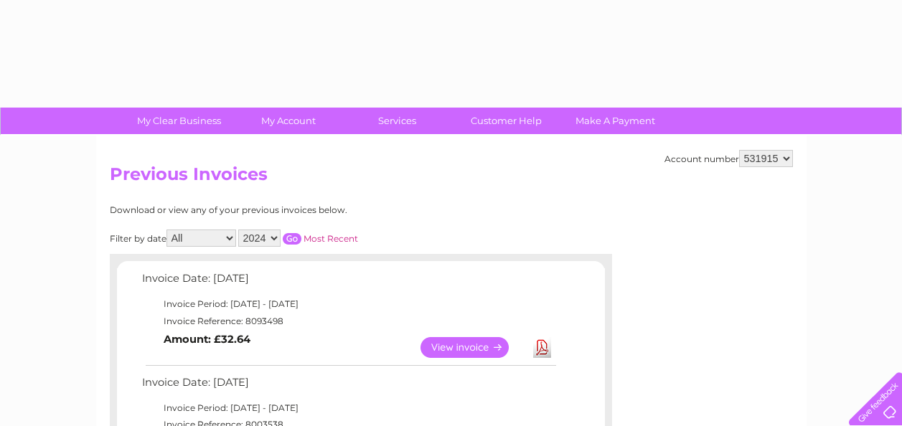
select select "2024"
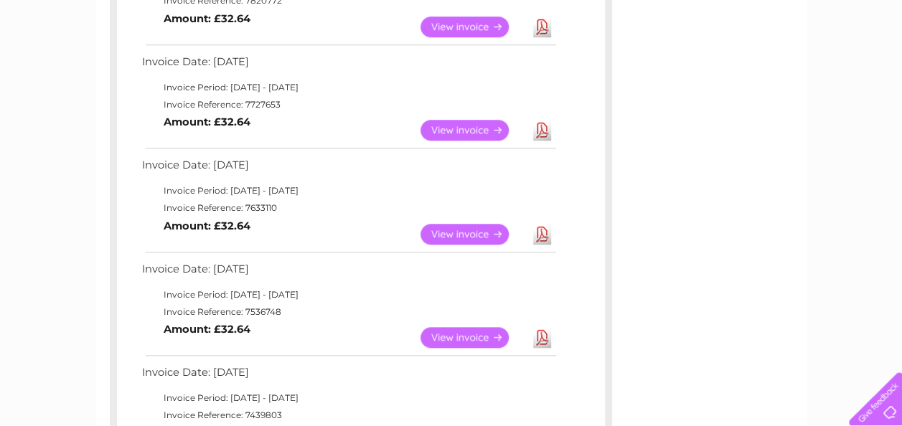
scroll to position [619, 0]
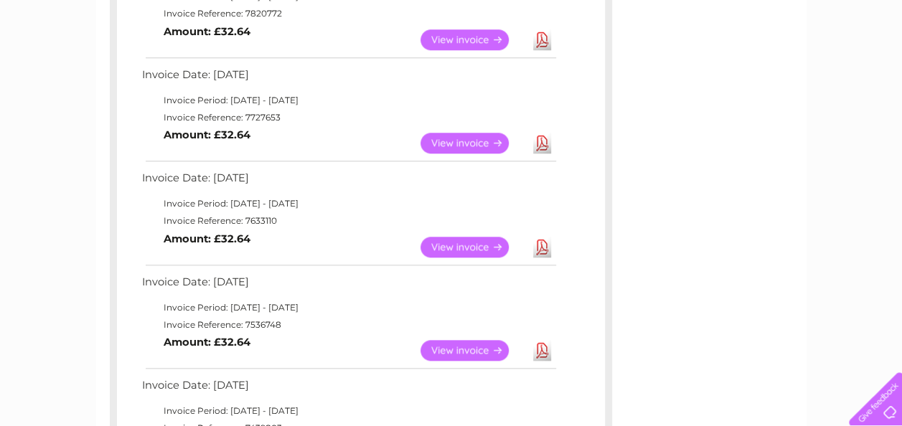
click at [467, 246] on link "View" at bounding box center [474, 247] width 106 height 21
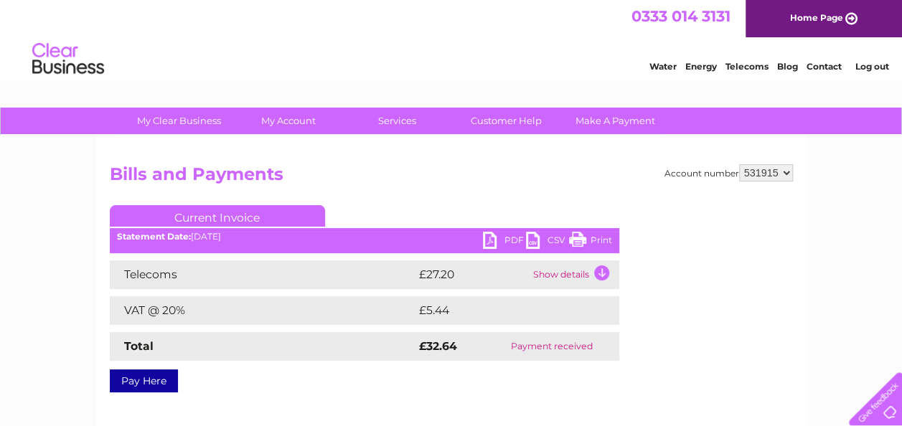
click at [490, 243] on link "PDF" at bounding box center [504, 242] width 43 height 21
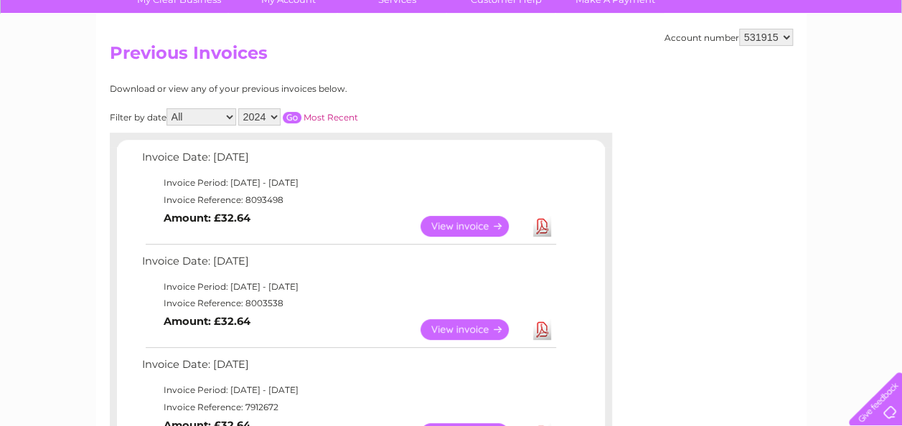
scroll to position [116, 0]
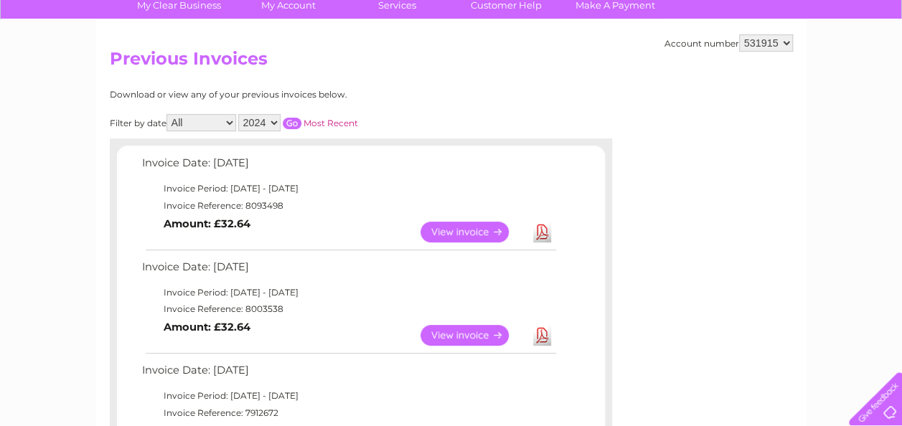
click at [293, 123] on input "button" at bounding box center [292, 123] width 19 height 11
click at [273, 119] on select "2025 2024 2023 2022" at bounding box center [259, 122] width 42 height 17
select select "2025"
click at [239, 114] on select "2025 2024 2023 2022" at bounding box center [259, 122] width 42 height 17
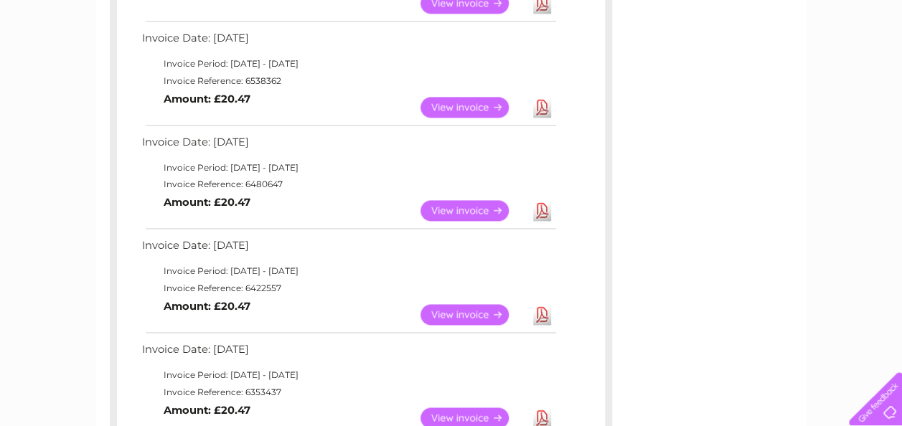
scroll to position [1009, 0]
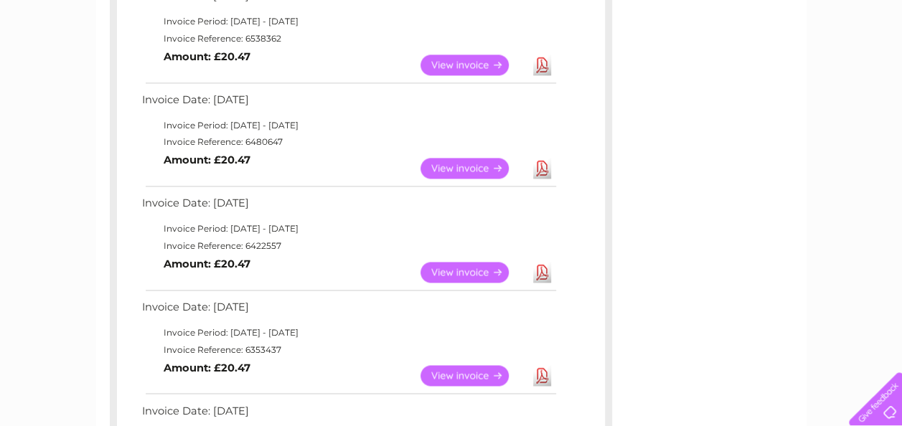
click at [442, 174] on link "View" at bounding box center [474, 168] width 106 height 21
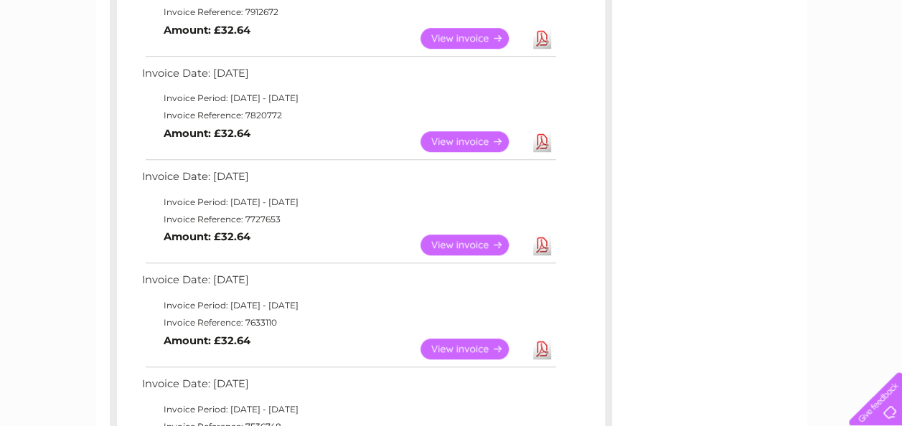
scroll to position [634, 0]
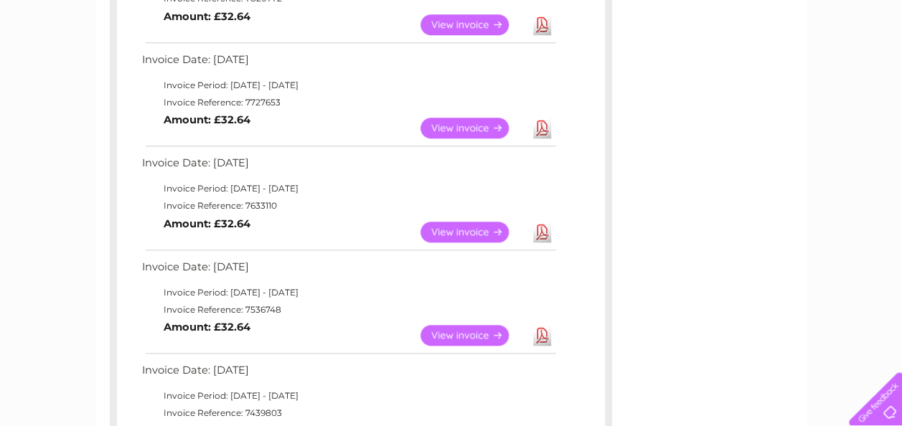
click at [454, 231] on link "View" at bounding box center [474, 232] width 106 height 21
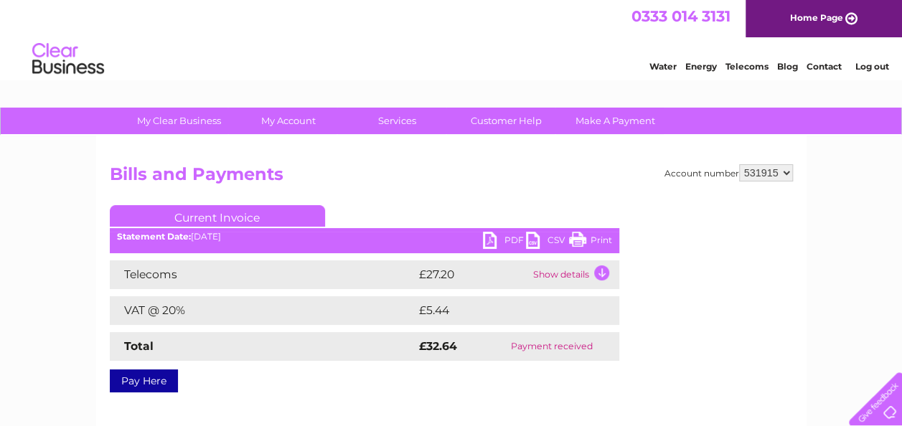
click at [491, 241] on link "PDF" at bounding box center [504, 242] width 43 height 21
click at [874, 63] on link "Log out" at bounding box center [872, 66] width 34 height 11
